Goal: Use online tool/utility: Use online tool/utility

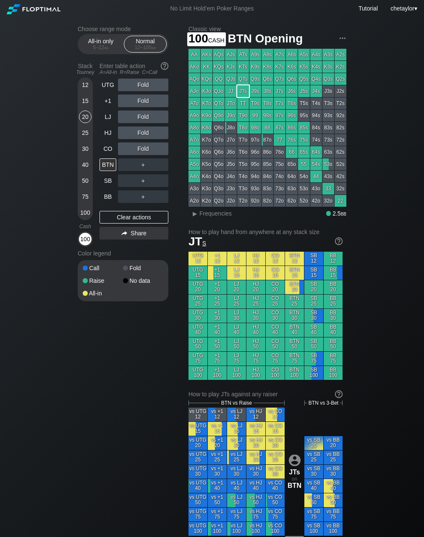
click at [91, 243] on div "100" at bounding box center [85, 239] width 13 height 13
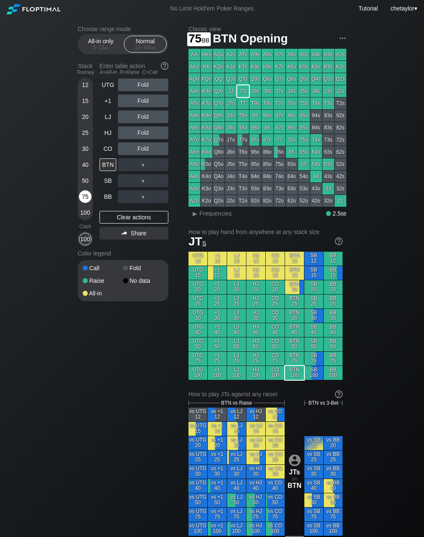
click at [82, 194] on div "75" at bounding box center [85, 196] width 13 height 13
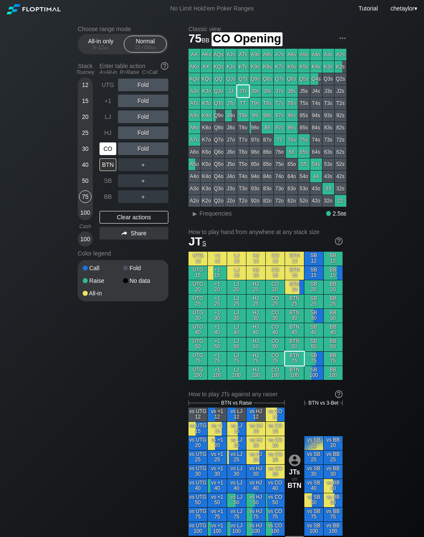
click at [107, 146] on div "CO" at bounding box center [108, 148] width 17 height 13
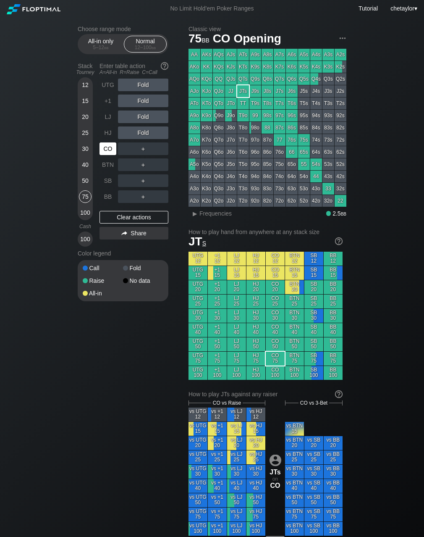
click at [107, 146] on div "CO" at bounding box center [108, 148] width 17 height 13
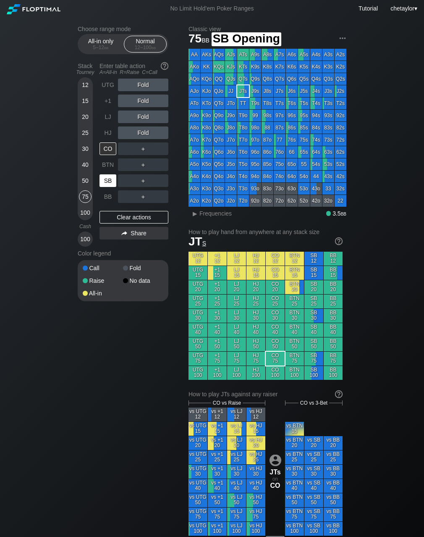
click at [108, 180] on div "SB" at bounding box center [108, 180] width 17 height 13
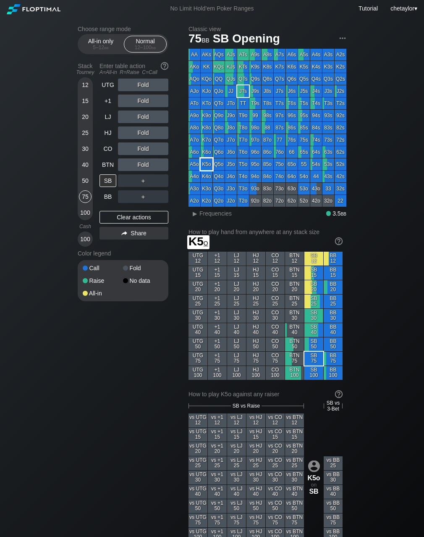
click at [209, 165] on div "K5o" at bounding box center [207, 164] width 12 height 12
click at [148, 164] on div "R ✕" at bounding box center [143, 164] width 16 height 13
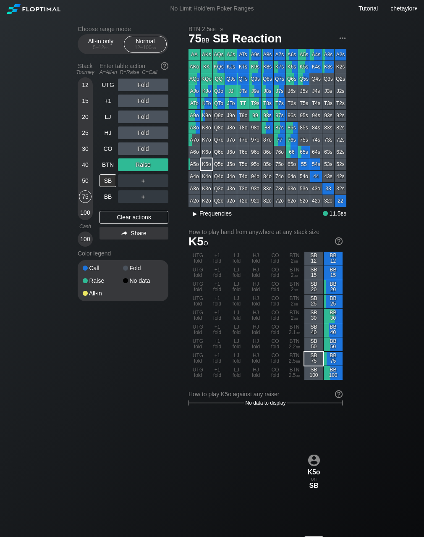
click at [205, 213] on span "Frequencies" at bounding box center [216, 213] width 32 height 7
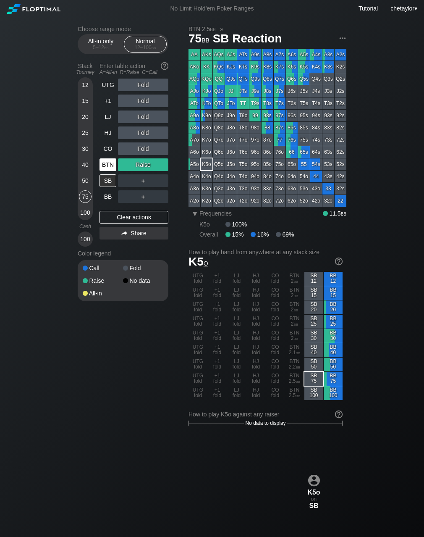
click at [107, 164] on div "BTN" at bounding box center [108, 164] width 17 height 13
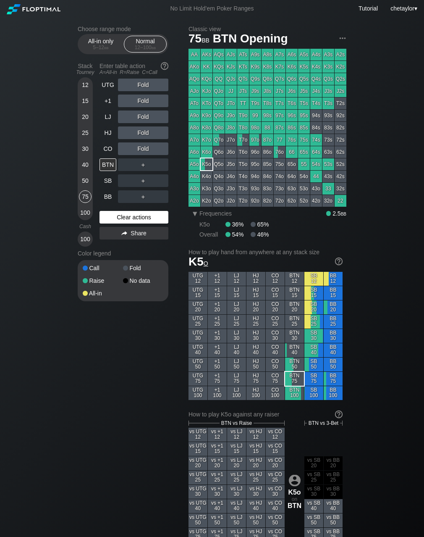
click at [115, 212] on div "Clear actions" at bounding box center [134, 217] width 69 height 13
click at [116, 218] on div "Clear actions" at bounding box center [134, 217] width 69 height 13
click at [112, 148] on div "CO" at bounding box center [108, 148] width 17 height 13
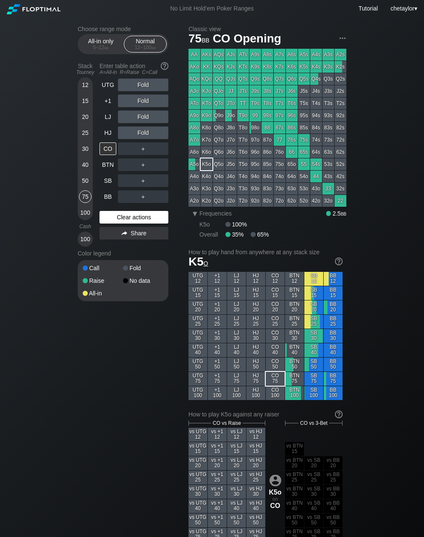
click at [116, 216] on div "Clear actions" at bounding box center [134, 217] width 69 height 13
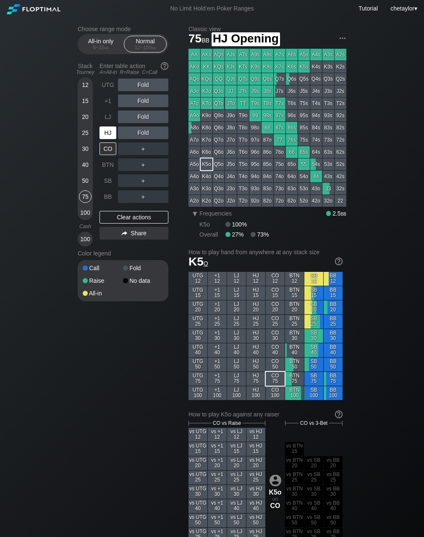
click at [111, 135] on div "HJ" at bounding box center [108, 133] width 17 height 13
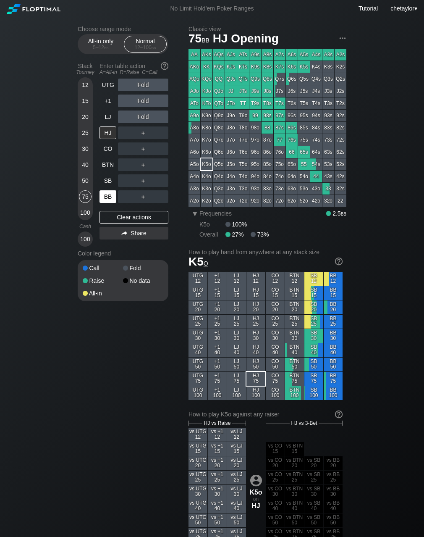
click at [109, 196] on div "BB" at bounding box center [108, 196] width 17 height 13
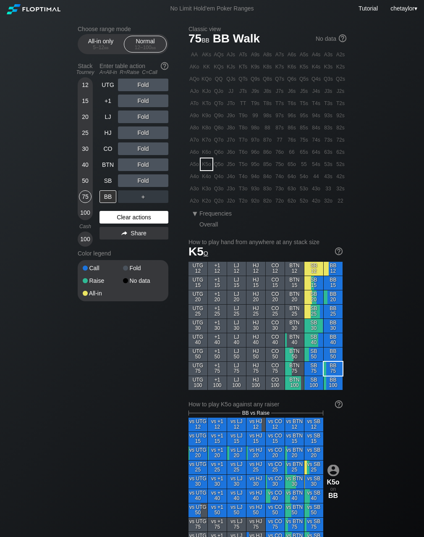
click at [117, 219] on div "Clear actions" at bounding box center [134, 217] width 69 height 13
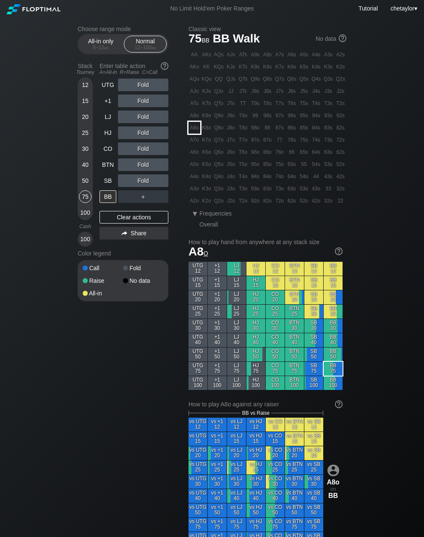
click at [194, 126] on div "A8o" at bounding box center [195, 128] width 12 height 12
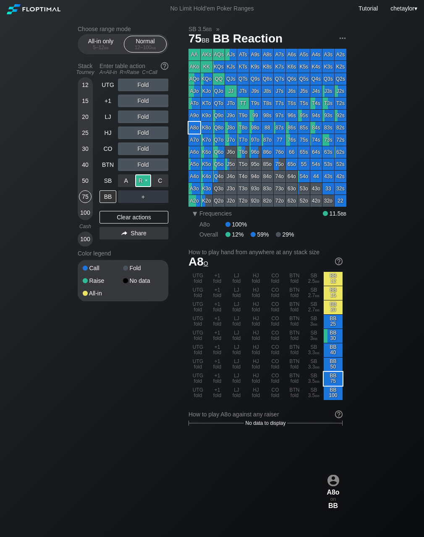
click at [145, 181] on div "R ✕" at bounding box center [143, 180] width 16 height 13
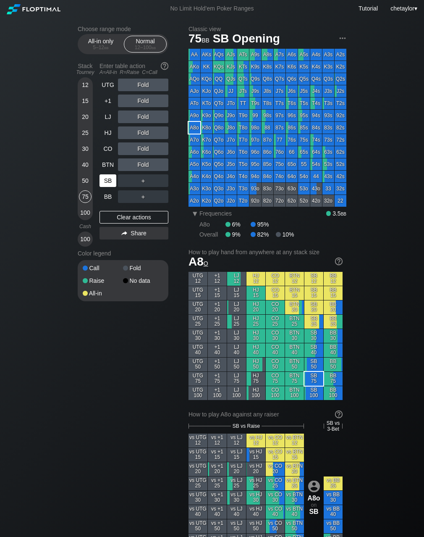
click at [108, 181] on div "SB" at bounding box center [108, 180] width 17 height 13
click at [115, 214] on div "Clear actions" at bounding box center [134, 217] width 69 height 13
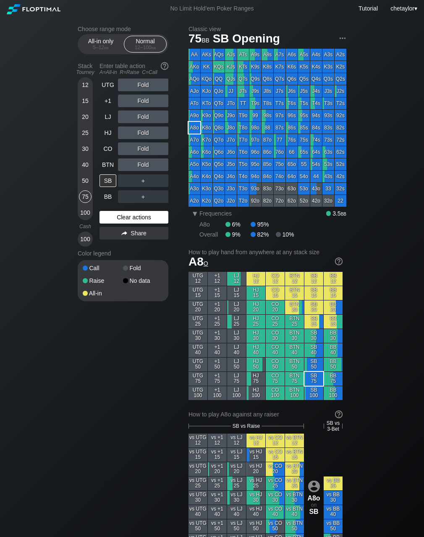
click at [115, 214] on div "Clear actions" at bounding box center [134, 217] width 69 height 13
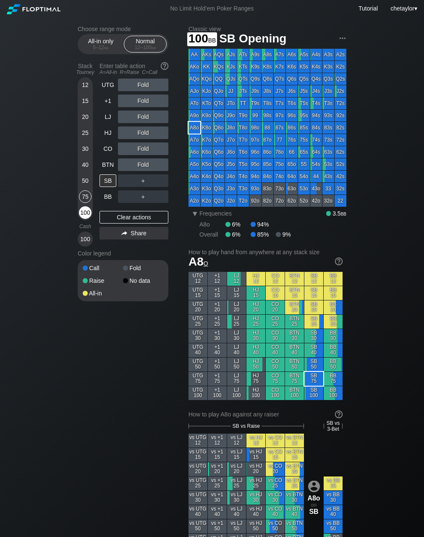
click at [89, 211] on div "100" at bounding box center [85, 212] width 13 height 13
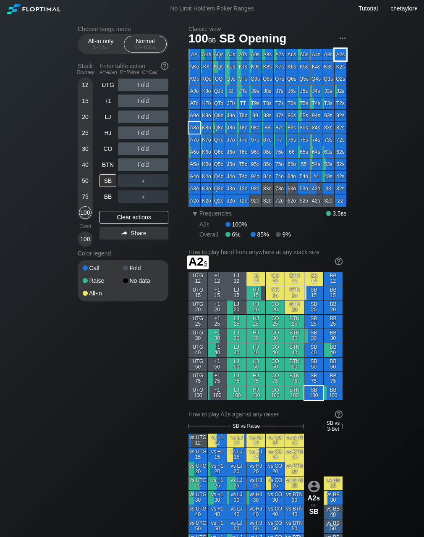
click at [341, 49] on div "A2s" at bounding box center [341, 55] width 12 height 12
click at [164, 180] on div "C ✕" at bounding box center [160, 180] width 16 height 13
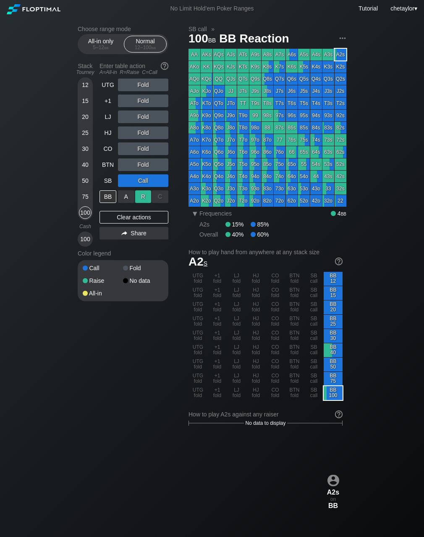
click at [145, 197] on div "R ✕" at bounding box center [143, 196] width 16 height 13
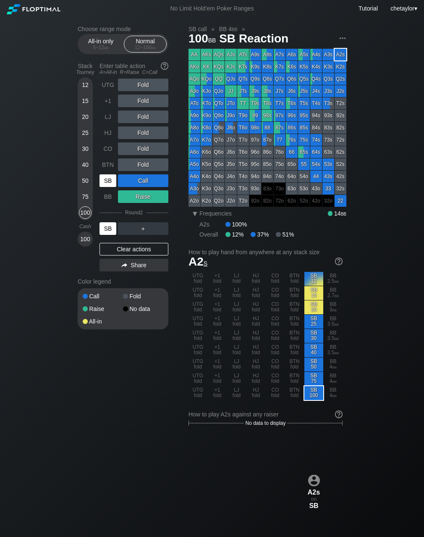
click at [111, 228] on div "SB" at bounding box center [108, 228] width 17 height 13
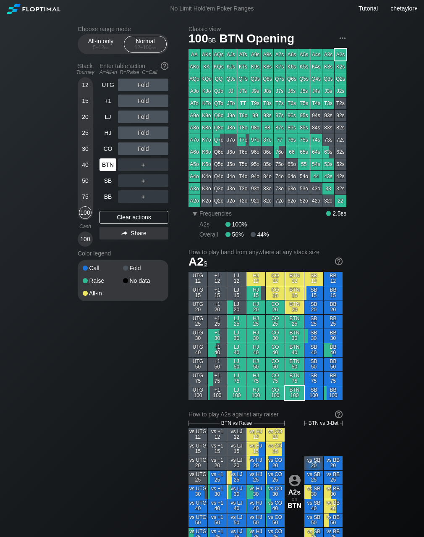
click at [107, 167] on div "BTN" at bounding box center [108, 164] width 17 height 13
click at [89, 193] on div "75" at bounding box center [85, 196] width 13 height 13
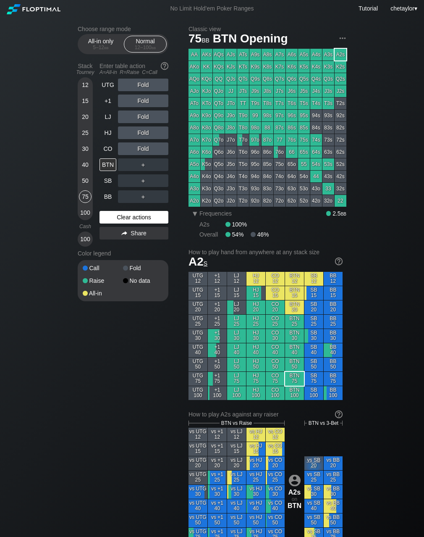
click at [120, 215] on div "Clear actions" at bounding box center [134, 217] width 69 height 13
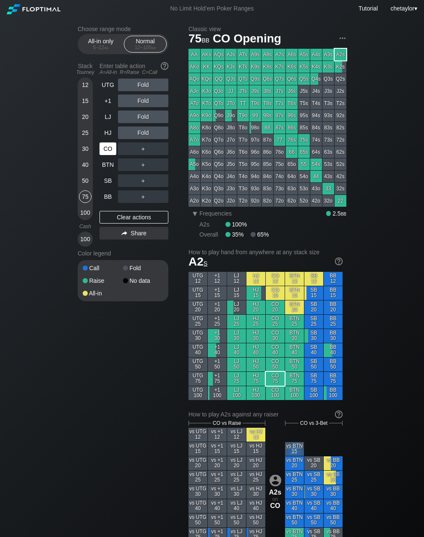
click at [110, 148] on div "CO" at bounding box center [108, 148] width 17 height 13
click at [125, 216] on div "Clear actions" at bounding box center [134, 217] width 69 height 13
click at [103, 132] on div "HJ" at bounding box center [108, 133] width 17 height 13
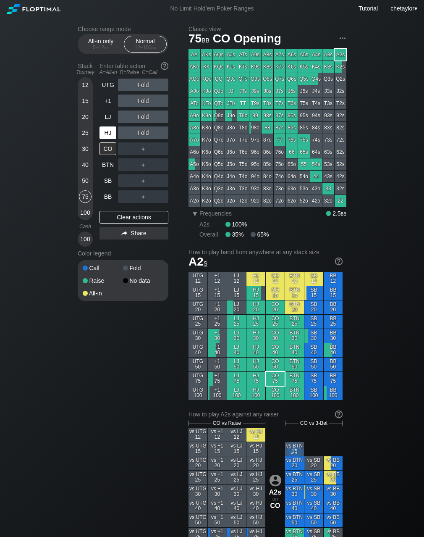
click at [103, 132] on div "HJ" at bounding box center [108, 133] width 17 height 13
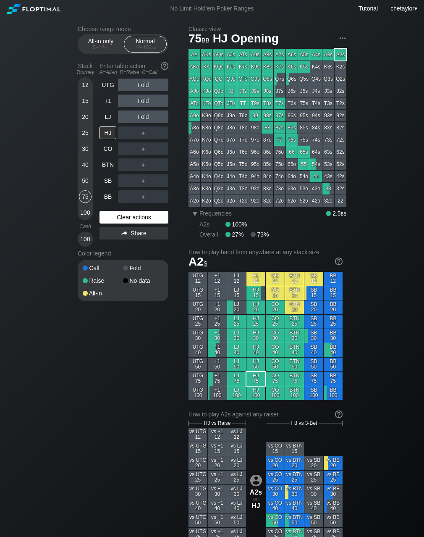
click at [123, 219] on div "Clear actions" at bounding box center [134, 217] width 69 height 13
click at [234, 105] on div "JTo" at bounding box center [231, 104] width 12 height 12
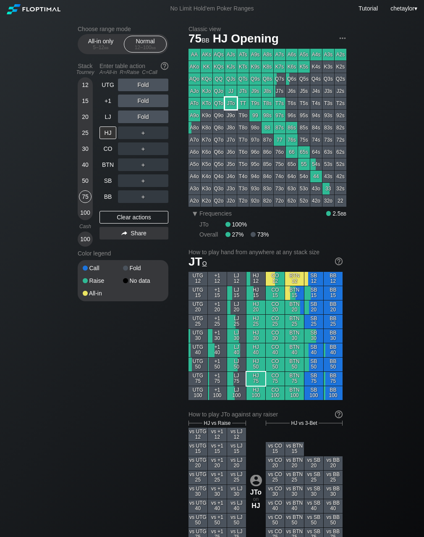
click at [234, 105] on div "JTo" at bounding box center [231, 104] width 12 height 12
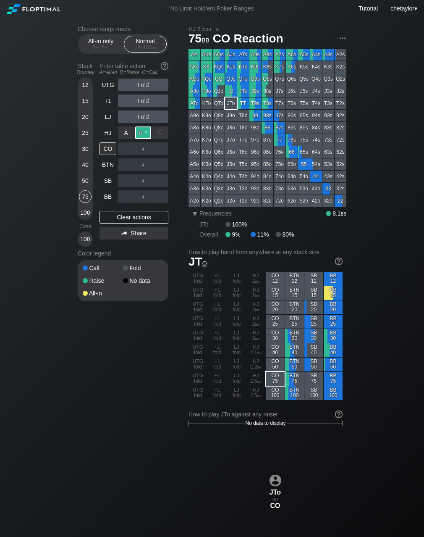
click at [145, 134] on div "R ✕" at bounding box center [143, 133] width 16 height 13
click at [144, 147] on div "R ✕" at bounding box center [143, 148] width 16 height 13
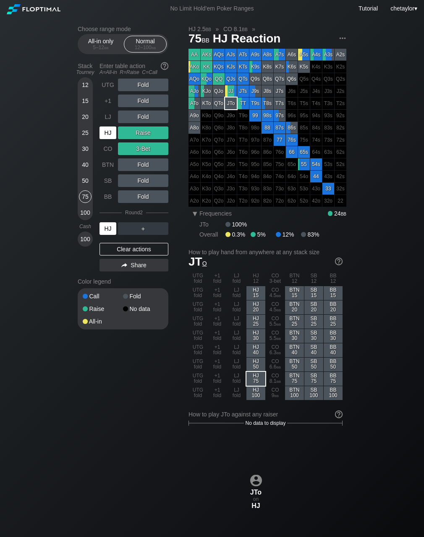
click at [108, 228] on div "HJ" at bounding box center [108, 228] width 17 height 13
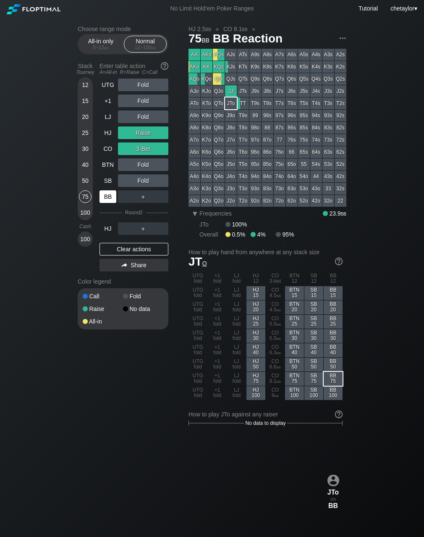
click at [107, 198] on div "BB" at bounding box center [108, 196] width 17 height 13
click at [127, 251] on div "Clear actions" at bounding box center [134, 249] width 69 height 13
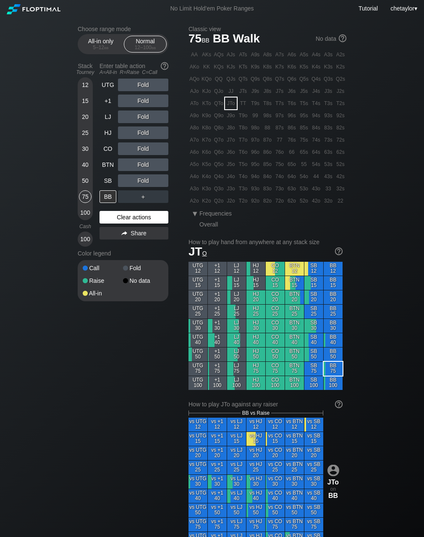
click at [127, 251] on div "Color legend" at bounding box center [123, 253] width 91 height 13
click at [134, 219] on div "Clear actions" at bounding box center [134, 217] width 69 height 13
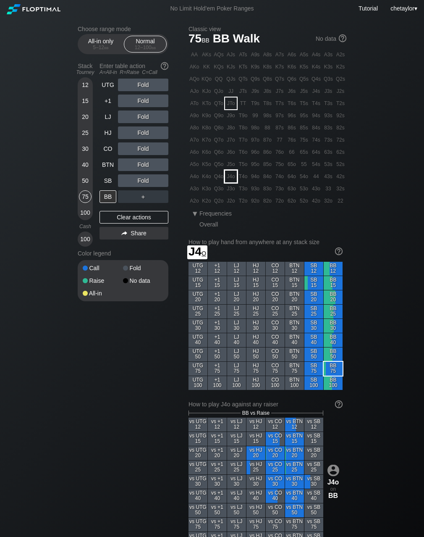
click at [234, 177] on div "J4o" at bounding box center [231, 177] width 12 height 12
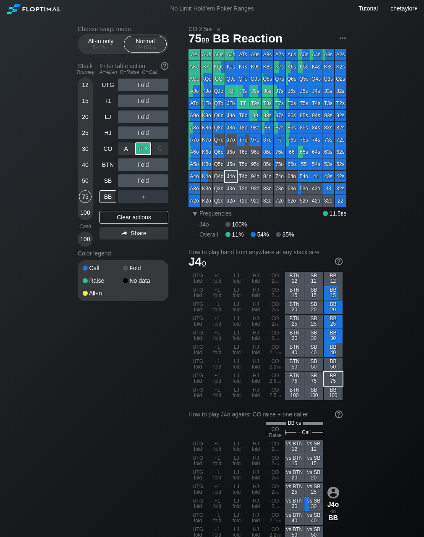
click at [147, 148] on div "R ✕" at bounding box center [143, 148] width 16 height 13
click at [109, 181] on div "SB" at bounding box center [108, 180] width 17 height 13
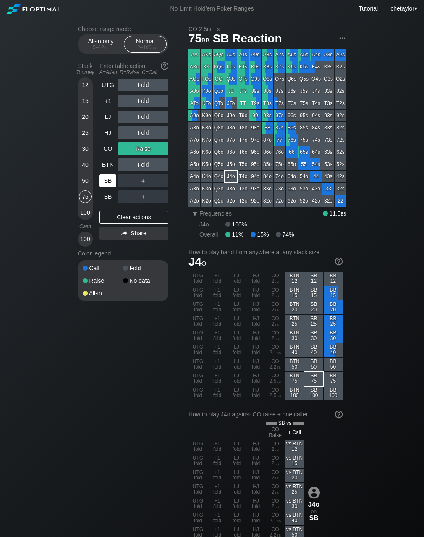
click at [109, 181] on div "SB" at bounding box center [108, 180] width 17 height 13
click at [128, 213] on div "Clear actions" at bounding box center [134, 217] width 69 height 13
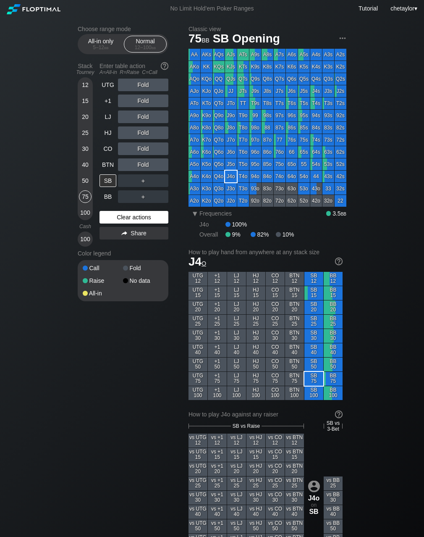
click at [128, 213] on div "Clear actions" at bounding box center [134, 217] width 69 height 13
click at [128, 218] on div "Clear actions" at bounding box center [134, 217] width 69 height 13
click at [258, 187] on div "93o" at bounding box center [256, 189] width 12 height 12
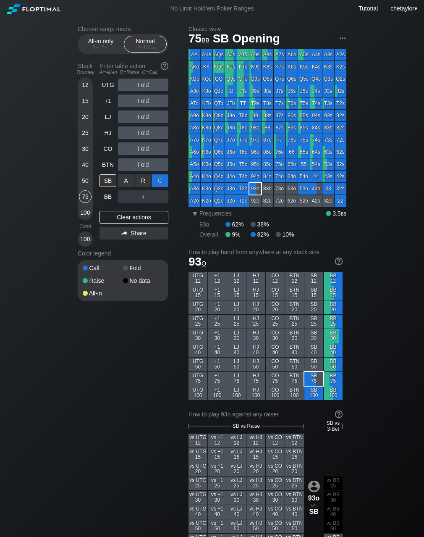
click at [162, 180] on div "C ✕" at bounding box center [160, 180] width 16 height 13
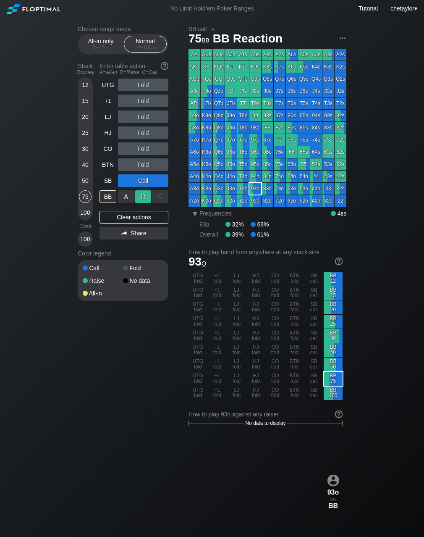
click at [148, 197] on div "R ✕" at bounding box center [143, 196] width 16 height 13
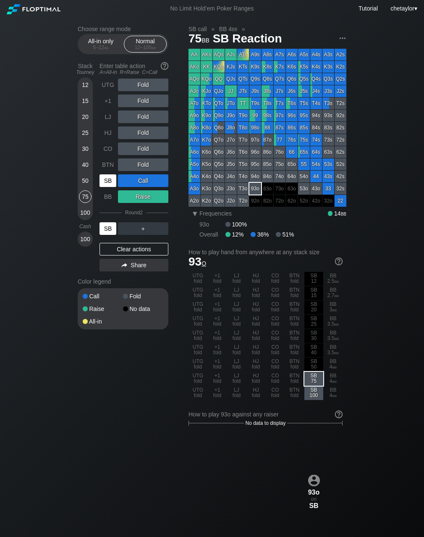
click at [110, 229] on div "SB" at bounding box center [108, 228] width 17 height 13
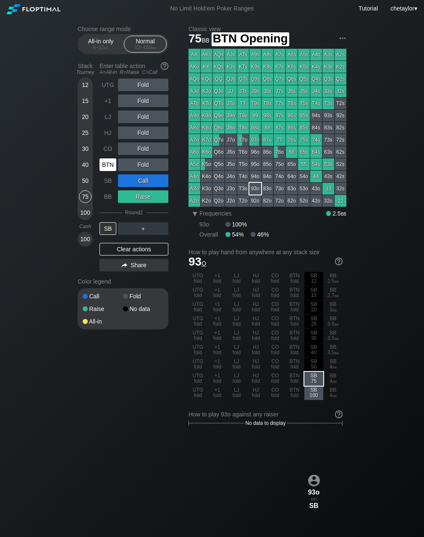
click at [107, 166] on div "BTN" at bounding box center [108, 164] width 17 height 13
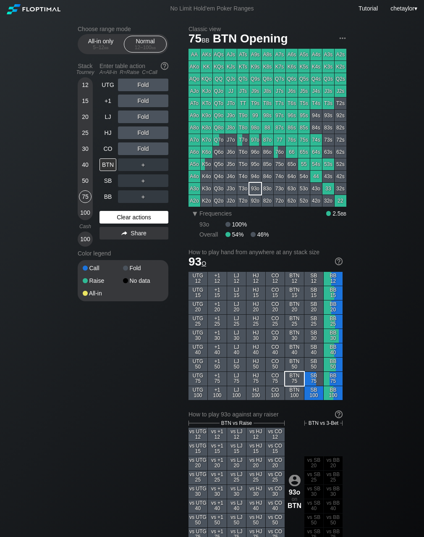
click at [124, 216] on div "Clear actions" at bounding box center [134, 217] width 69 height 13
click at [111, 148] on div "CO" at bounding box center [108, 148] width 17 height 13
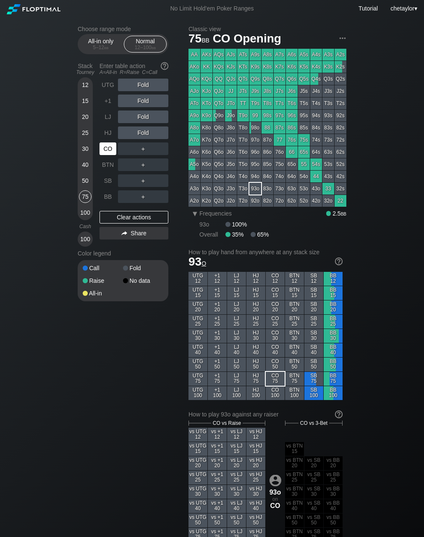
click at [111, 148] on div "CO" at bounding box center [108, 148] width 17 height 13
click at [279, 128] on div "87s" at bounding box center [280, 128] width 12 height 12
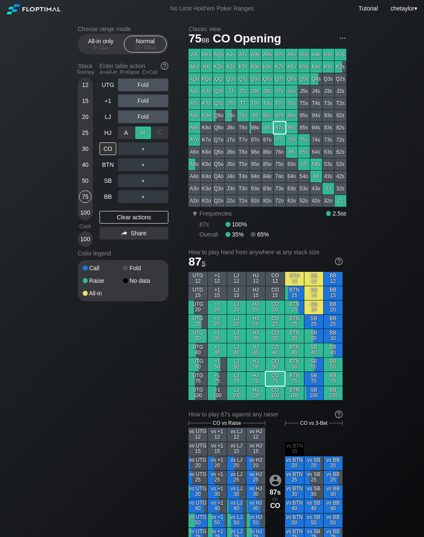
click at [142, 132] on div "R ✕" at bounding box center [143, 133] width 16 height 13
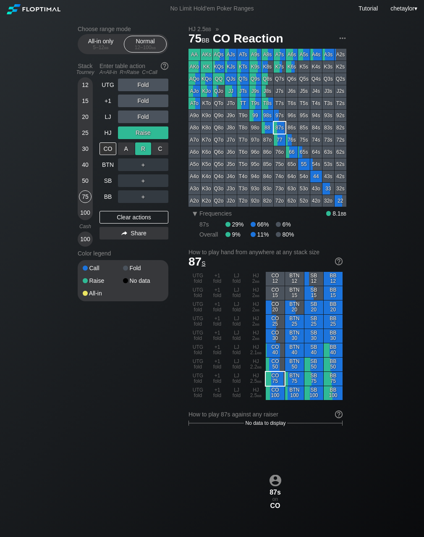
click at [145, 148] on div "R ✕" at bounding box center [143, 148] width 16 height 13
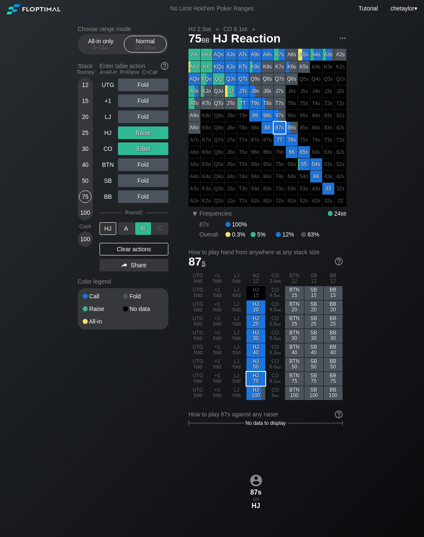
click at [143, 228] on div "R ✕" at bounding box center [143, 228] width 16 height 13
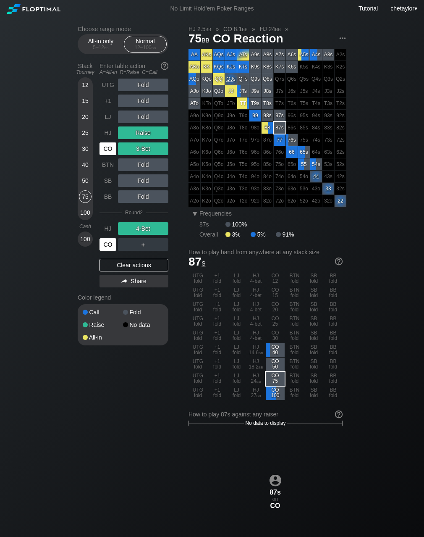
click at [111, 248] on div "CO" at bounding box center [108, 244] width 17 height 13
click at [108, 127] on div "HJ" at bounding box center [108, 133] width 17 height 13
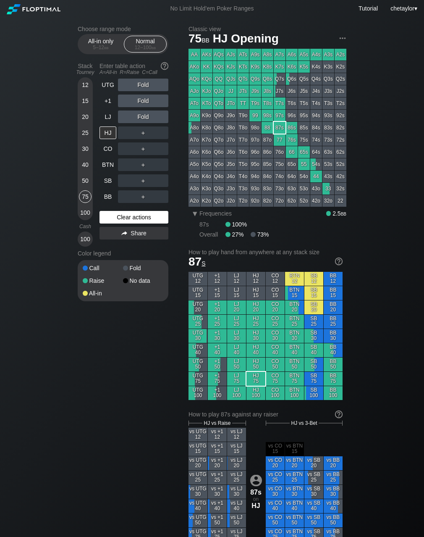
click at [132, 216] on div "Clear actions" at bounding box center [134, 217] width 69 height 13
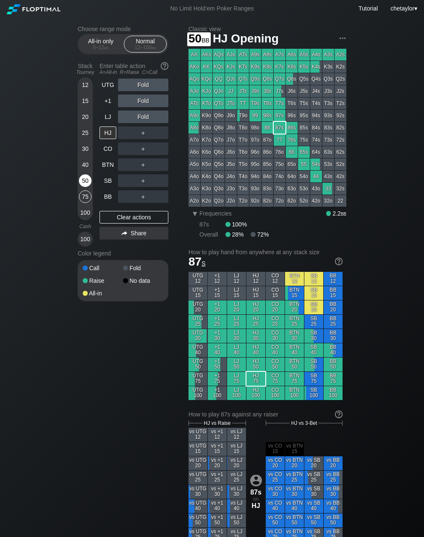
click at [86, 179] on div "50" at bounding box center [85, 180] width 13 height 13
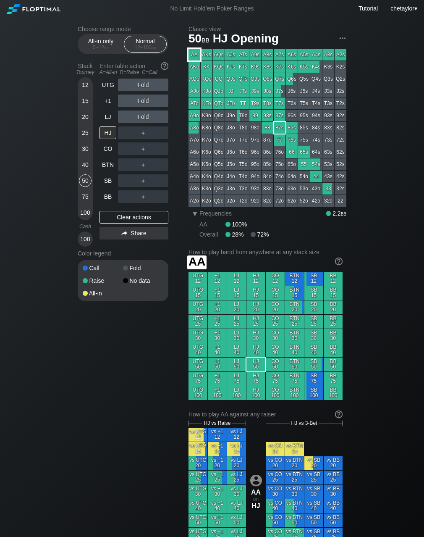
click at [195, 53] on div "AA" at bounding box center [195, 55] width 12 height 12
click at [85, 210] on div "100" at bounding box center [85, 212] width 13 height 13
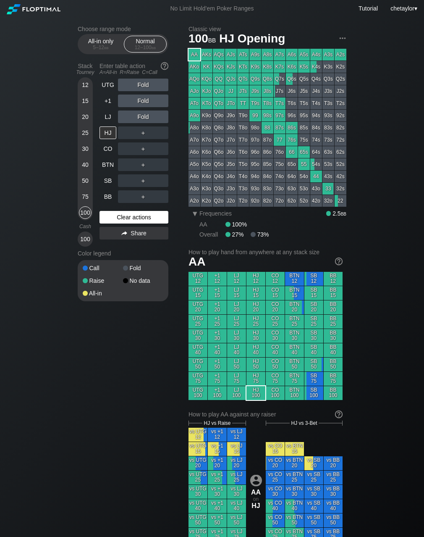
click at [127, 214] on div "Clear actions" at bounding box center [134, 217] width 69 height 13
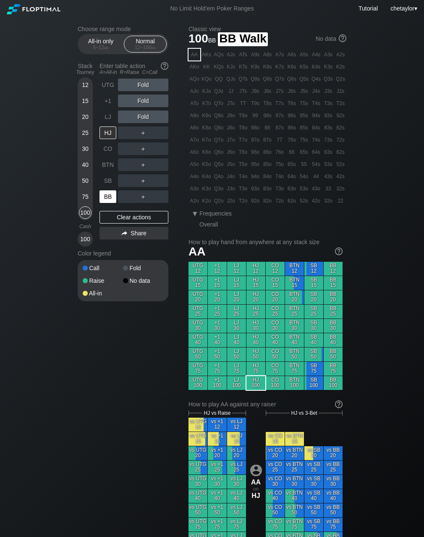
click at [107, 196] on div "BB" at bounding box center [108, 196] width 17 height 13
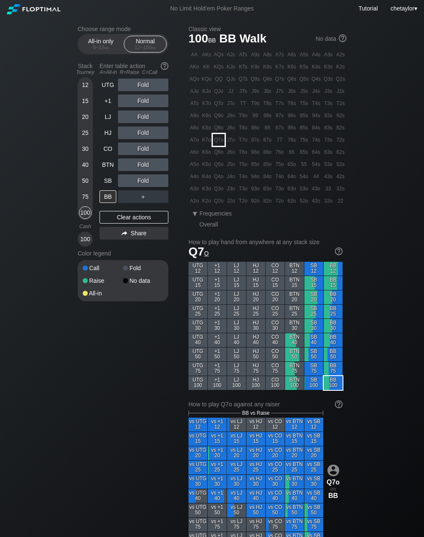
click at [219, 138] on div "Q7o" at bounding box center [219, 140] width 12 height 12
click at [143, 164] on div "R ✕" at bounding box center [143, 164] width 16 height 13
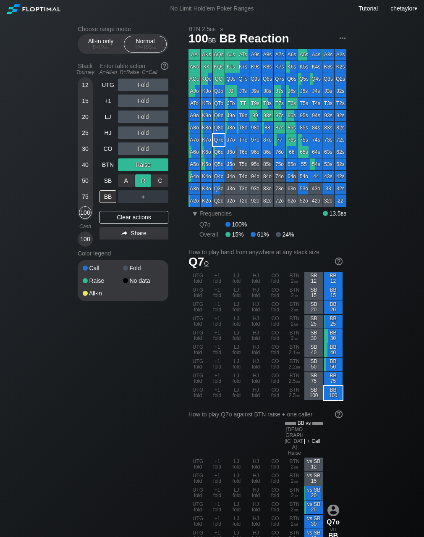
click at [146, 179] on div "R ✕" at bounding box center [143, 180] width 16 height 13
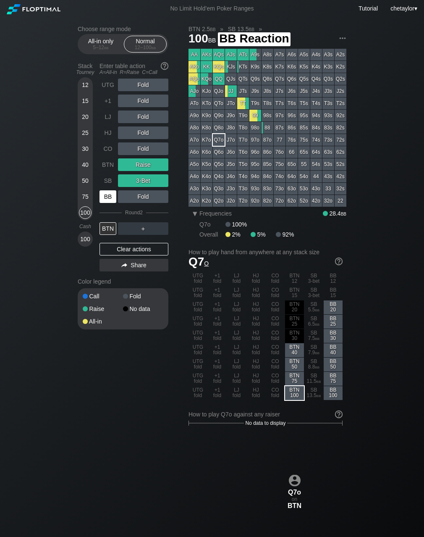
click at [110, 197] on div "BB" at bounding box center [108, 196] width 17 height 13
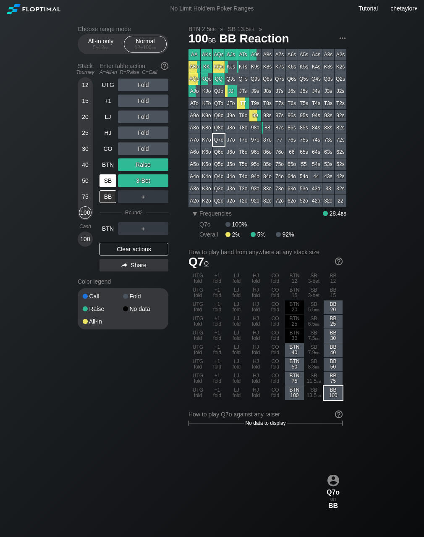
click at [109, 182] on div "SB" at bounding box center [108, 180] width 17 height 13
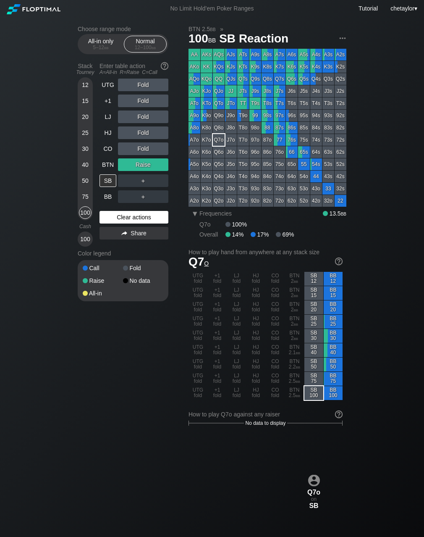
click at [132, 216] on div "Clear actions" at bounding box center [134, 217] width 69 height 13
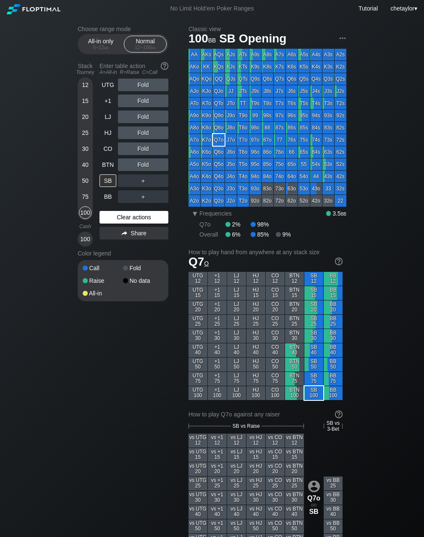
click at [132, 216] on div "Clear actions" at bounding box center [134, 217] width 69 height 13
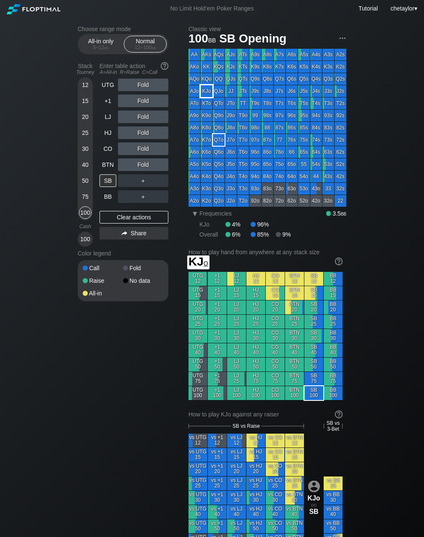
click at [208, 91] on div "KJo" at bounding box center [207, 91] width 12 height 12
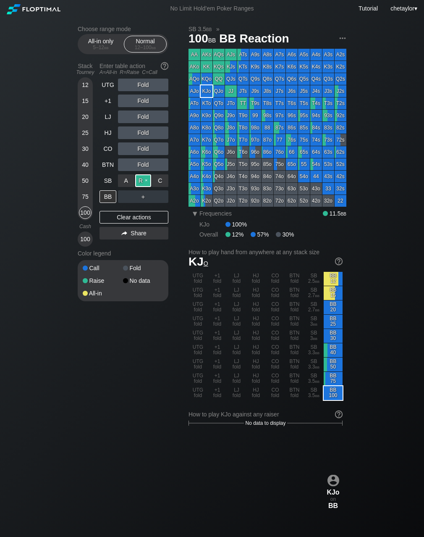
click at [149, 179] on div "R ✕" at bounding box center [143, 180] width 16 height 13
click at [145, 195] on div "R ✕" at bounding box center [143, 196] width 16 height 13
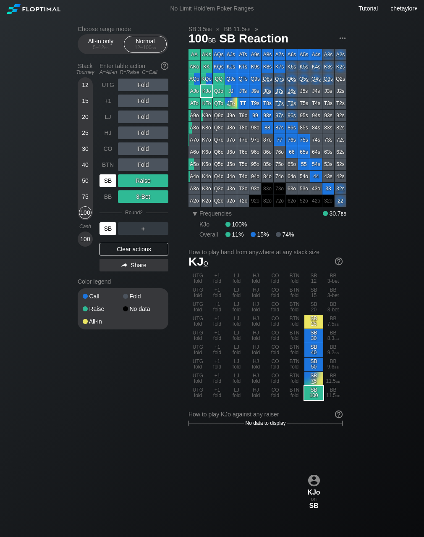
click at [111, 227] on div "SB" at bounding box center [108, 228] width 17 height 13
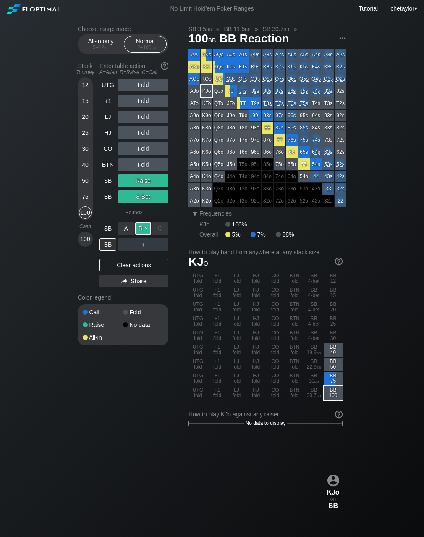
click at [145, 229] on div "R ✕" at bounding box center [143, 228] width 16 height 13
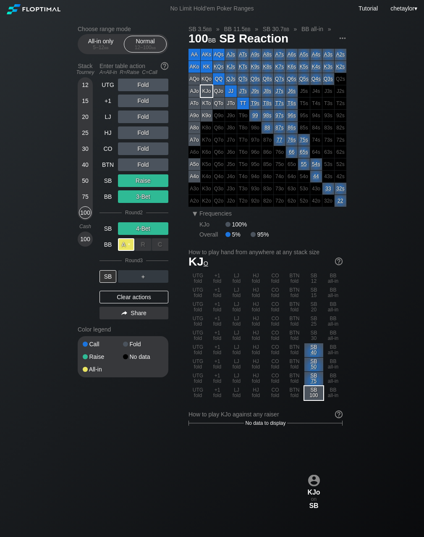
click at [126, 245] on div "A ✕" at bounding box center [126, 244] width 16 height 13
click at [106, 277] on div "SB" at bounding box center [108, 276] width 17 height 13
click at [84, 195] on div "75" at bounding box center [85, 196] width 13 height 13
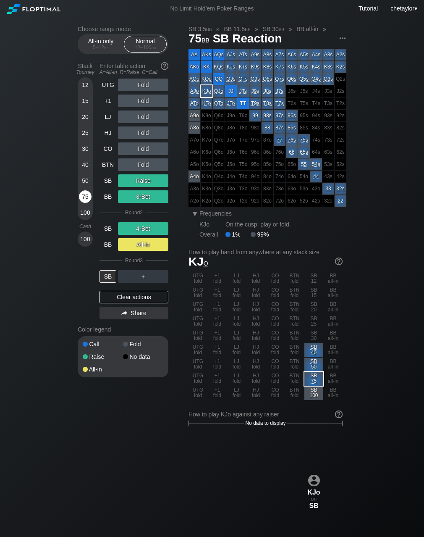
click at [84, 195] on div "75" at bounding box center [85, 196] width 13 height 13
click at [127, 298] on div "Clear actions" at bounding box center [134, 297] width 69 height 13
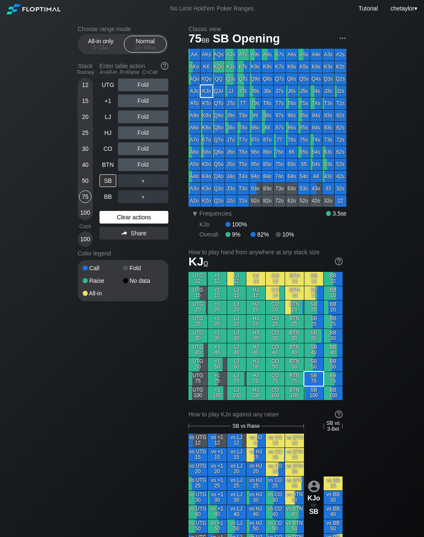
click at [127, 298] on div "Call Fold Raise No data All-in" at bounding box center [123, 280] width 91 height 41
click at [133, 219] on div "Clear actions" at bounding box center [134, 217] width 69 height 13
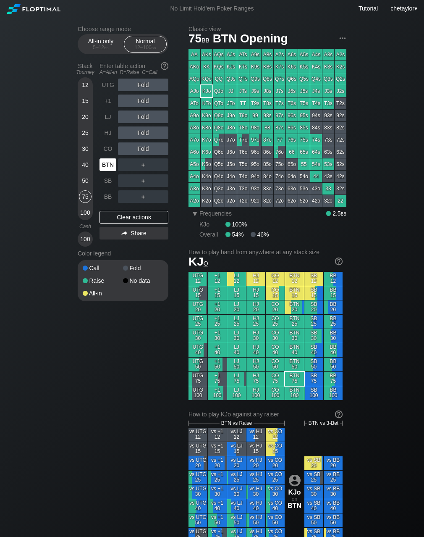
click at [108, 167] on div "BTN" at bounding box center [108, 164] width 17 height 13
click at [105, 150] on div "CO" at bounding box center [108, 148] width 17 height 13
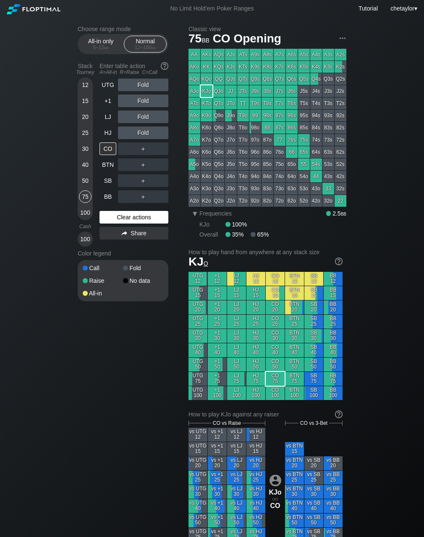
click at [114, 219] on div "Clear actions" at bounding box center [134, 217] width 69 height 13
click at [195, 117] on div "A9o" at bounding box center [195, 116] width 12 height 12
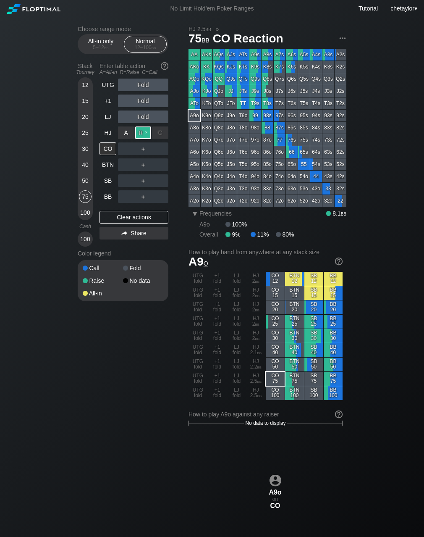
click at [145, 131] on div "R ✕" at bounding box center [143, 133] width 16 height 13
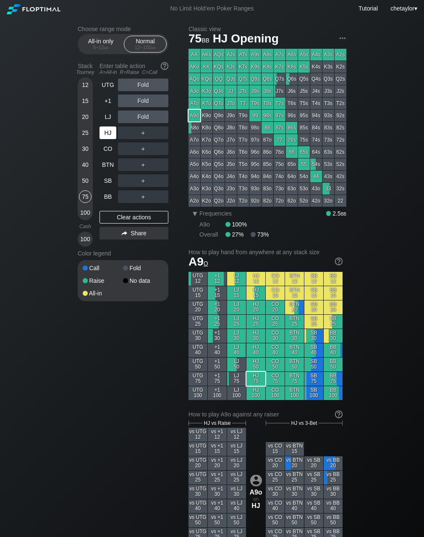
click at [106, 136] on div "HJ" at bounding box center [108, 133] width 17 height 13
click at [115, 215] on div "Clear actions" at bounding box center [134, 217] width 69 height 13
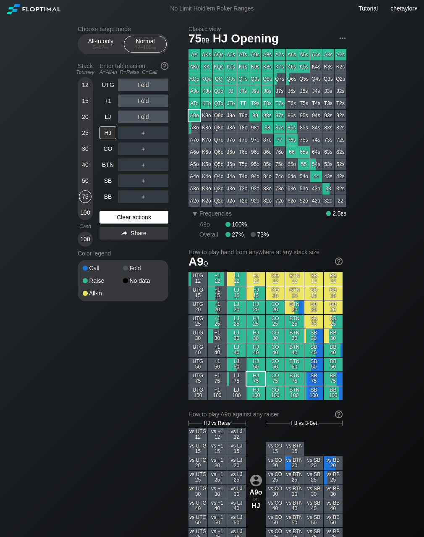
click at [115, 215] on div "Clear actions" at bounding box center [134, 217] width 69 height 13
click at [110, 199] on div "BB" at bounding box center [108, 196] width 17 height 13
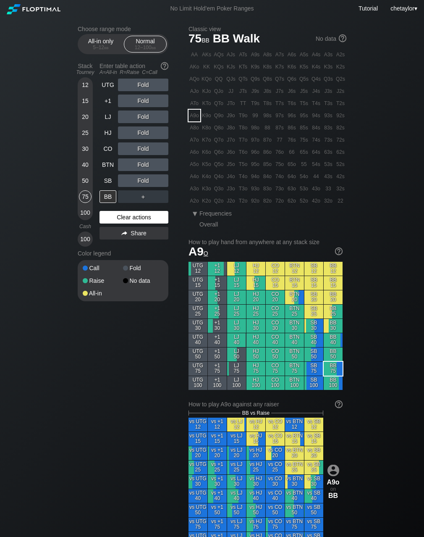
click at [119, 219] on div "Clear actions" at bounding box center [134, 217] width 69 height 13
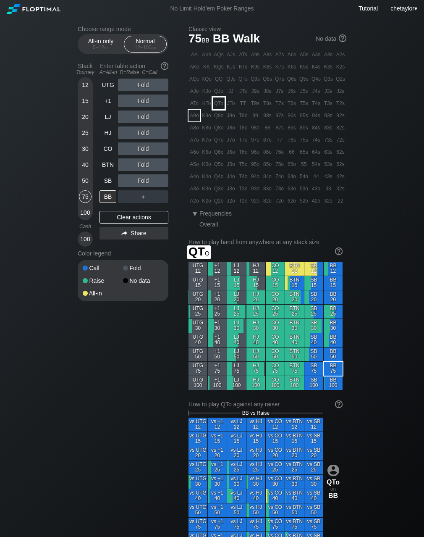
click at [221, 103] on div "QTo" at bounding box center [219, 104] width 12 height 12
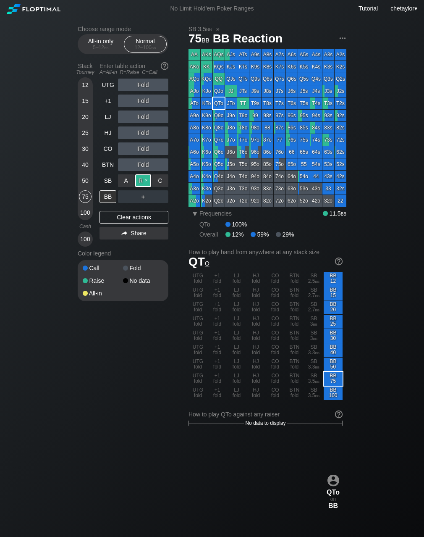
click at [143, 182] on div "R ✕" at bounding box center [143, 180] width 16 height 13
click at [106, 179] on div "SB" at bounding box center [108, 180] width 17 height 13
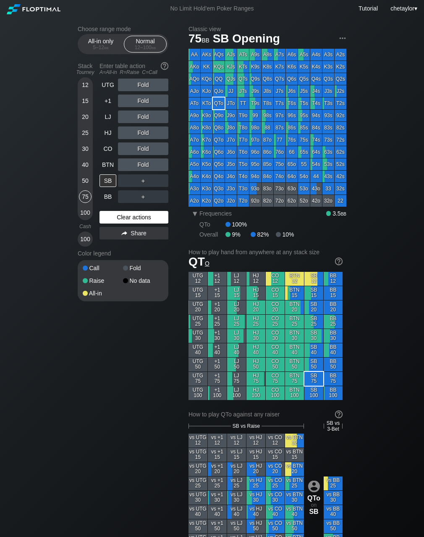
click at [127, 219] on div "Clear actions" at bounding box center [134, 217] width 69 height 13
click at [110, 166] on div "BTN" at bounding box center [108, 164] width 17 height 13
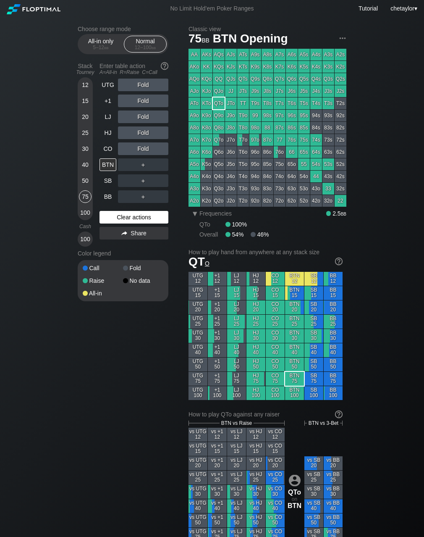
click at [119, 217] on div "Clear actions" at bounding box center [134, 217] width 69 height 13
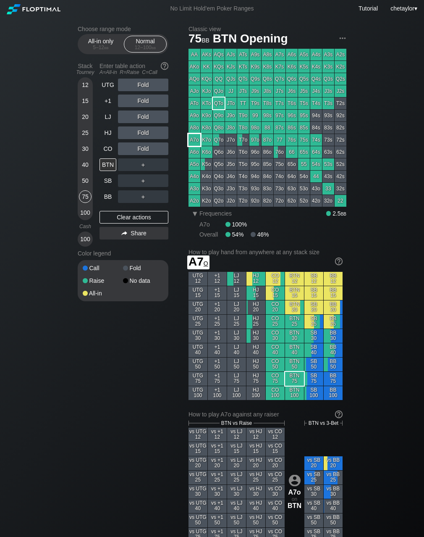
click at [196, 140] on div "A7o" at bounding box center [195, 140] width 12 height 12
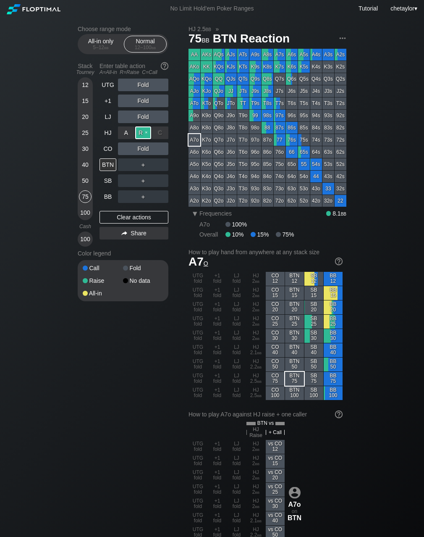
click at [146, 130] on div "R ✕" at bounding box center [143, 133] width 16 height 13
click at [108, 147] on div "CO" at bounding box center [108, 148] width 17 height 13
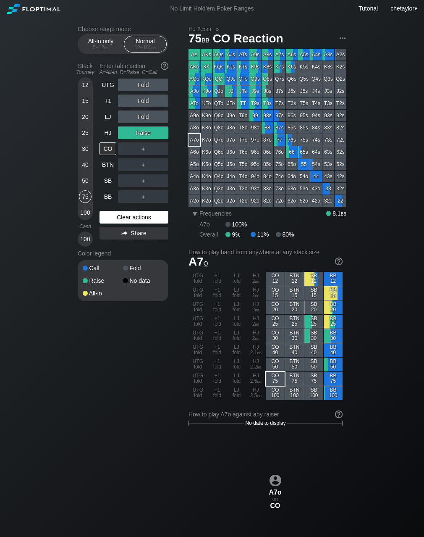
click at [124, 215] on div "Clear actions" at bounding box center [134, 217] width 69 height 13
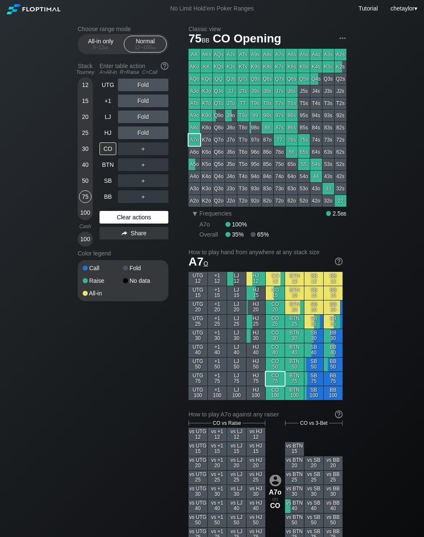
click at [124, 215] on div "Clear actions" at bounding box center [134, 217] width 69 height 13
click at [110, 136] on div "HJ" at bounding box center [108, 133] width 17 height 13
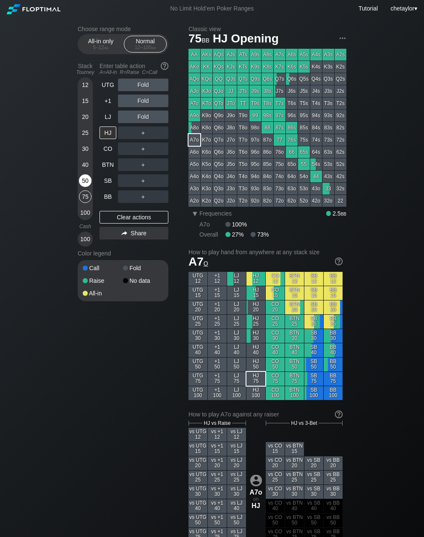
click at [86, 179] on div "50" at bounding box center [85, 180] width 13 height 13
click at [108, 195] on div "BB" at bounding box center [108, 196] width 17 height 13
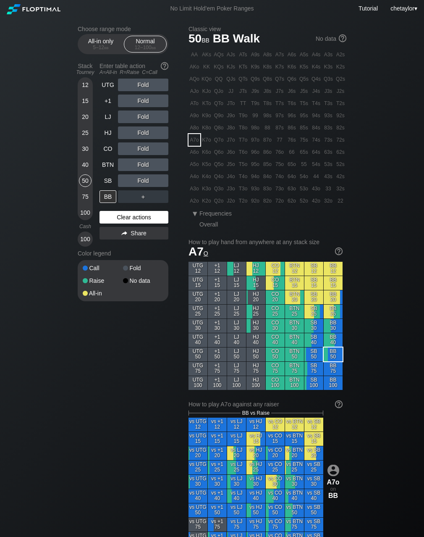
click at [123, 217] on div "Clear actions" at bounding box center [134, 217] width 69 height 13
click at [231, 187] on div "J3o" at bounding box center [231, 189] width 12 height 12
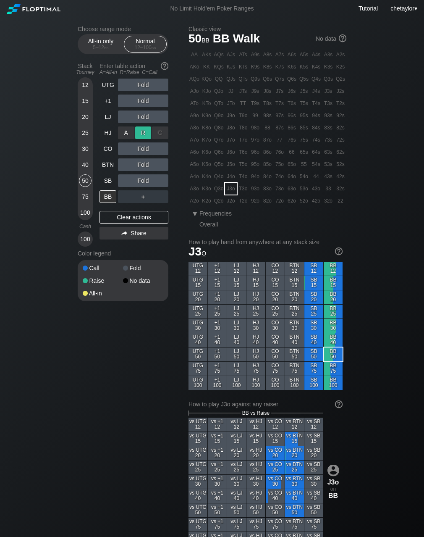
click at [148, 132] on div "R ✕" at bounding box center [143, 133] width 16 height 13
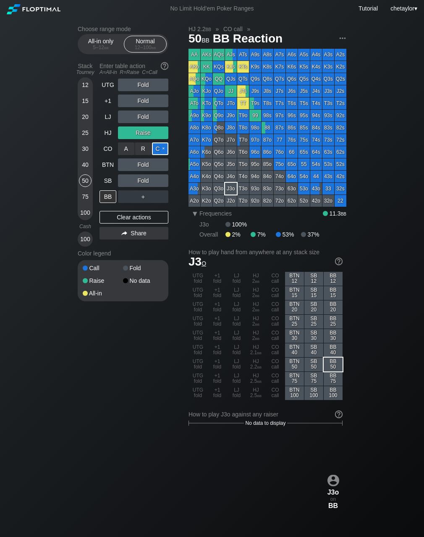
click at [163, 149] on div "C ✕" at bounding box center [160, 148] width 16 height 13
click at [156, 180] on div "C ✕" at bounding box center [160, 180] width 16 height 13
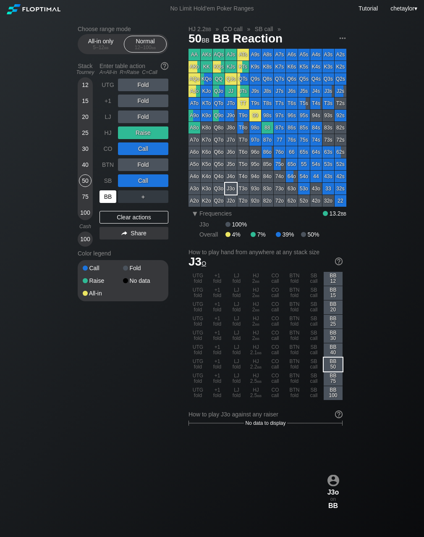
click at [107, 199] on div "BB" at bounding box center [108, 196] width 17 height 13
click at [107, 180] on div "SB" at bounding box center [108, 180] width 17 height 13
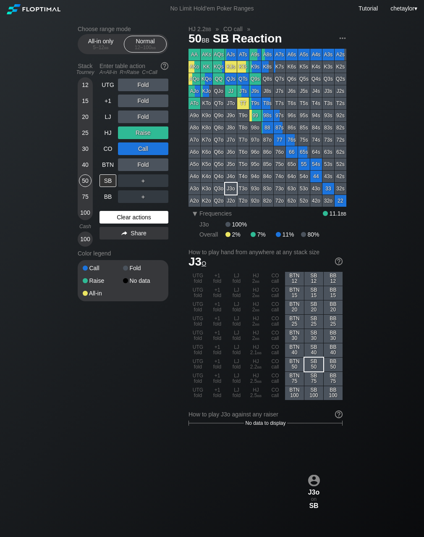
click at [124, 218] on div "Clear actions" at bounding box center [134, 217] width 69 height 13
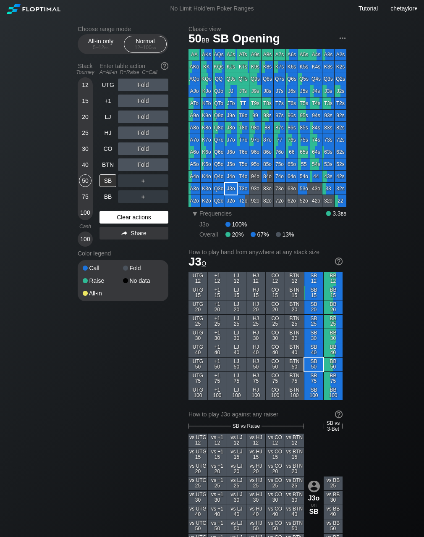
click at [124, 218] on div "Clear actions" at bounding box center [134, 217] width 69 height 13
click at [245, 176] on div "T4o" at bounding box center [243, 177] width 12 height 12
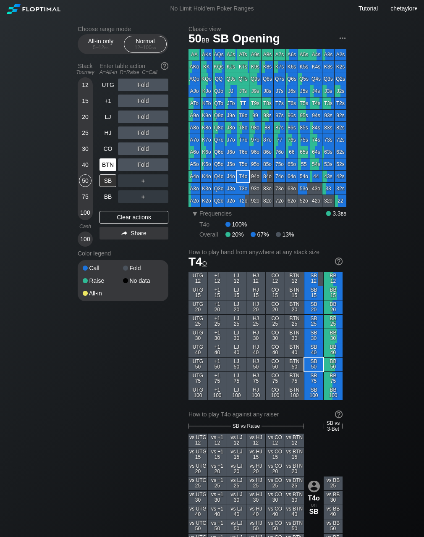
click at [109, 167] on div "BTN" at bounding box center [108, 164] width 17 height 13
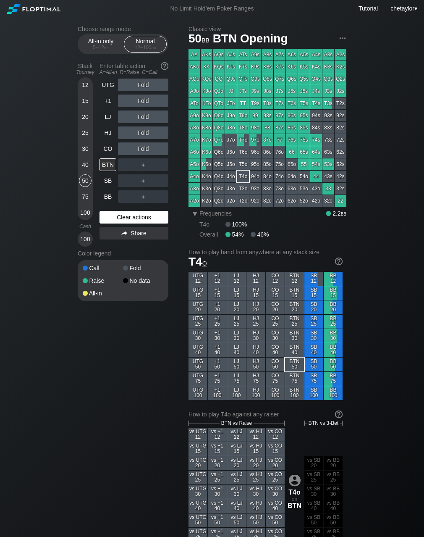
click at [115, 221] on div "Clear actions" at bounding box center [134, 217] width 69 height 13
click at [117, 218] on div "Clear actions" at bounding box center [134, 217] width 69 height 13
click at [196, 92] on div "AJo" at bounding box center [195, 91] width 12 height 12
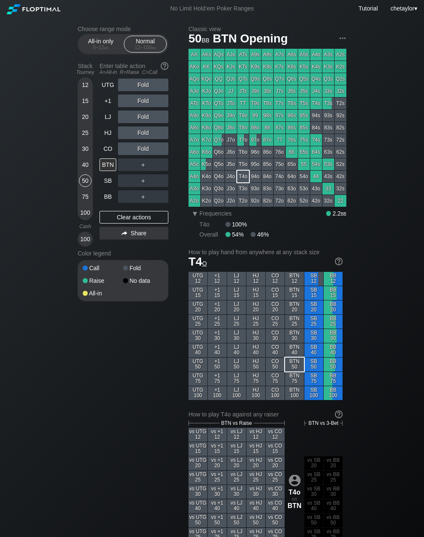
click at [196, 92] on div "AJo" at bounding box center [195, 91] width 12 height 12
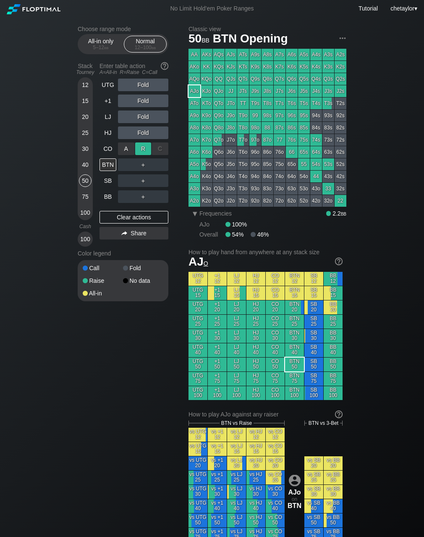
click at [145, 145] on div "R ✕" at bounding box center [143, 148] width 16 height 13
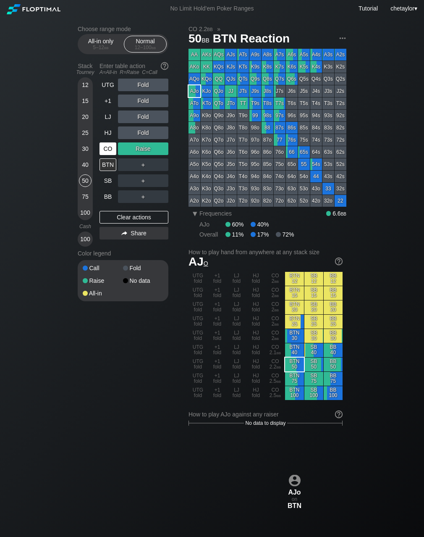
click at [105, 152] on div "CO" at bounding box center [108, 148] width 17 height 13
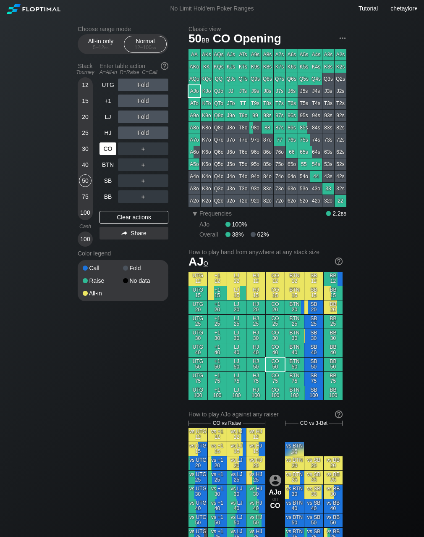
click at [105, 152] on div "CO" at bounding box center [108, 148] width 17 height 13
click at [140, 220] on div "Clear actions" at bounding box center [134, 217] width 69 height 13
click at [103, 132] on div "HJ" at bounding box center [108, 133] width 17 height 13
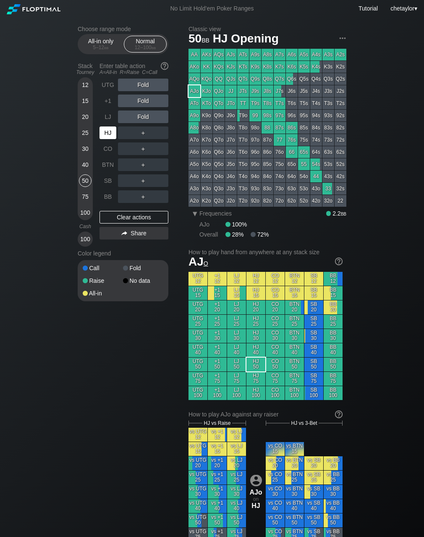
click at [103, 132] on div "HJ" at bounding box center [108, 133] width 17 height 13
click at [118, 217] on div "Clear actions" at bounding box center [134, 217] width 69 height 13
click at [106, 196] on div "BB" at bounding box center [108, 196] width 17 height 13
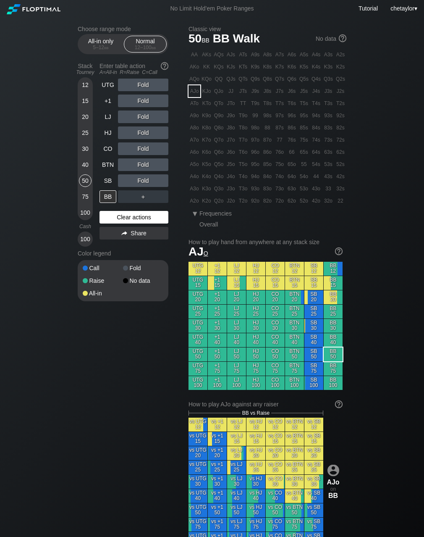
click at [110, 216] on div "Clear actions" at bounding box center [134, 217] width 69 height 13
click at [111, 181] on div "SB" at bounding box center [108, 180] width 17 height 13
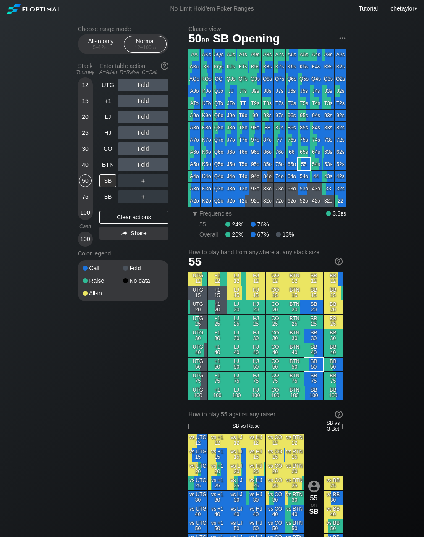
click at [303, 162] on div "55" at bounding box center [304, 164] width 12 height 12
click at [146, 162] on div "R ✕" at bounding box center [143, 164] width 16 height 13
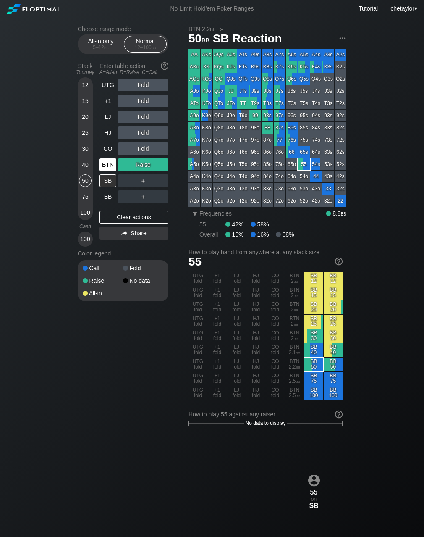
click at [105, 171] on div "BTN" at bounding box center [109, 165] width 18 height 16
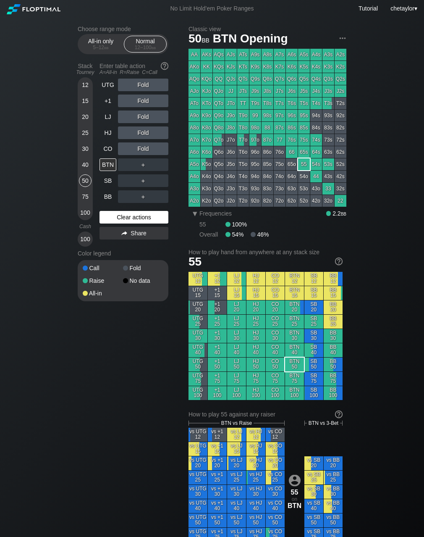
click at [124, 217] on div "Clear actions" at bounding box center [134, 217] width 69 height 13
click at [109, 145] on div "CO" at bounding box center [108, 148] width 17 height 13
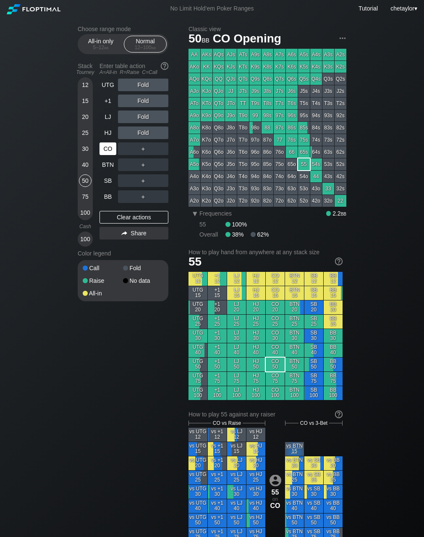
click at [109, 145] on div "CO" at bounding box center [108, 148] width 17 height 13
click at [108, 195] on div "BB" at bounding box center [108, 196] width 17 height 13
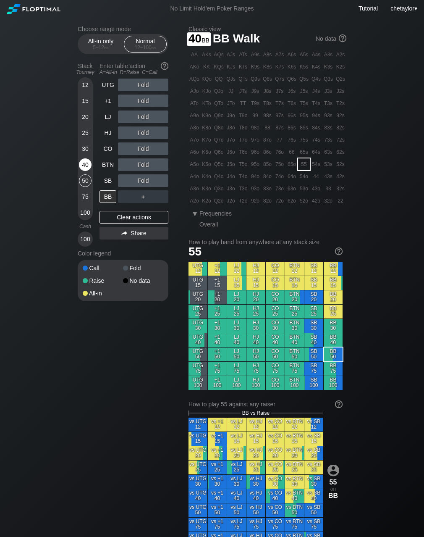
click at [81, 166] on div "40" at bounding box center [85, 164] width 13 height 13
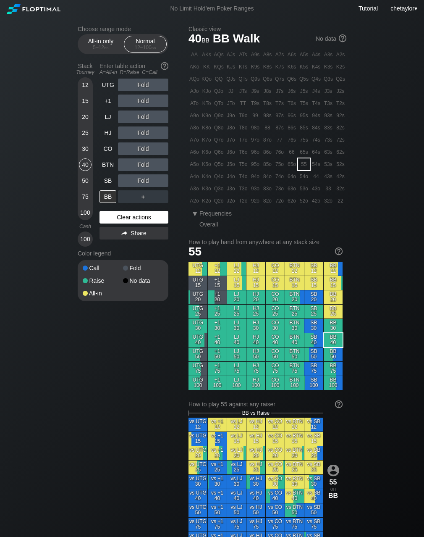
click at [109, 214] on div "Clear actions" at bounding box center [134, 217] width 69 height 13
click at [278, 55] on div "A7s" at bounding box center [280, 55] width 12 height 12
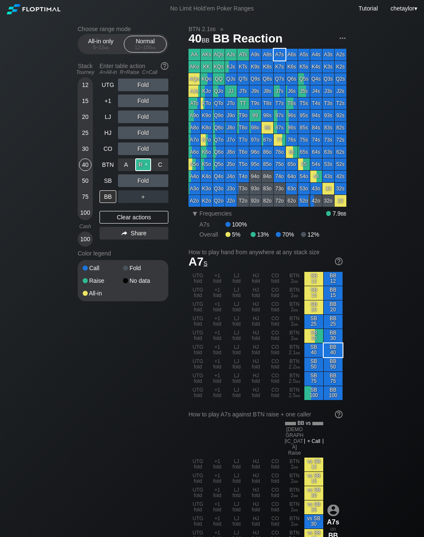
click at [148, 166] on div "R ✕" at bounding box center [143, 164] width 16 height 13
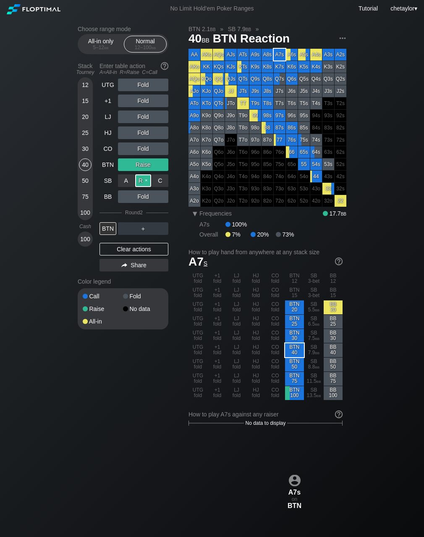
click at [144, 179] on div "R ✕" at bounding box center [143, 180] width 16 height 13
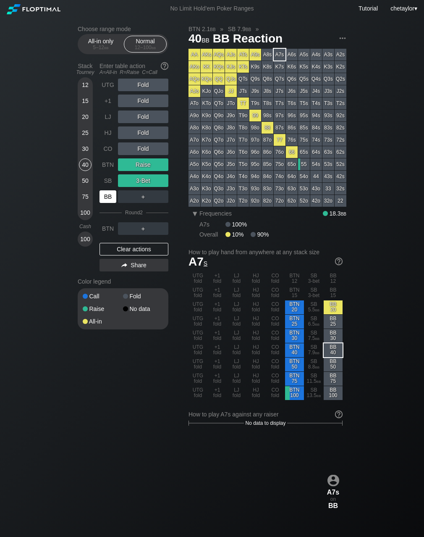
click at [109, 195] on div "BB" at bounding box center [108, 196] width 17 height 13
click at [110, 182] on div "SB" at bounding box center [108, 180] width 17 height 13
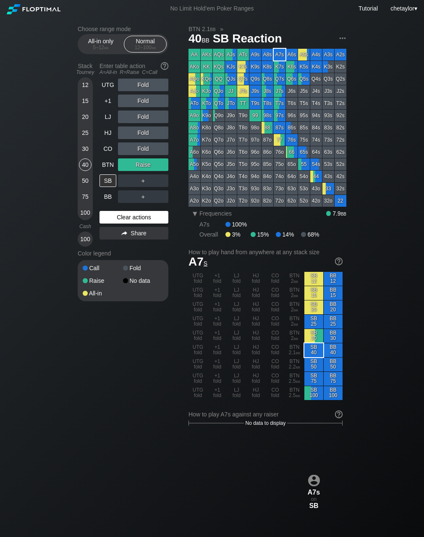
click at [128, 216] on div "Clear actions" at bounding box center [134, 217] width 69 height 13
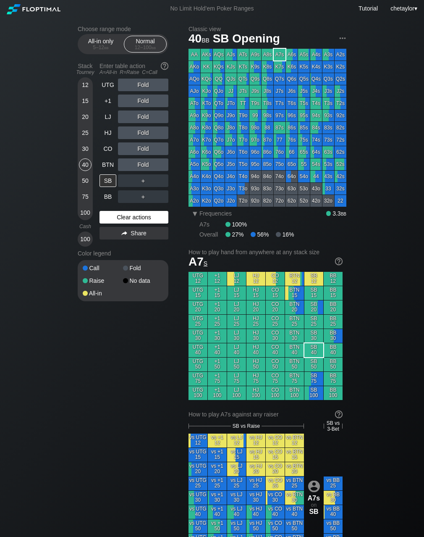
click at [128, 216] on div "Clear actions" at bounding box center [134, 217] width 69 height 13
click at [85, 148] on div "30" at bounding box center [85, 148] width 13 height 13
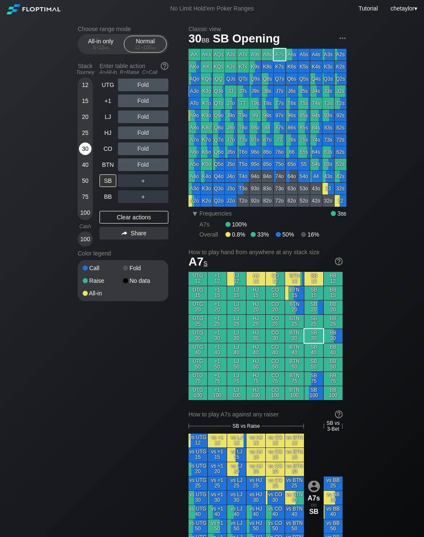
click at [85, 148] on div "30" at bounding box center [85, 148] width 13 height 13
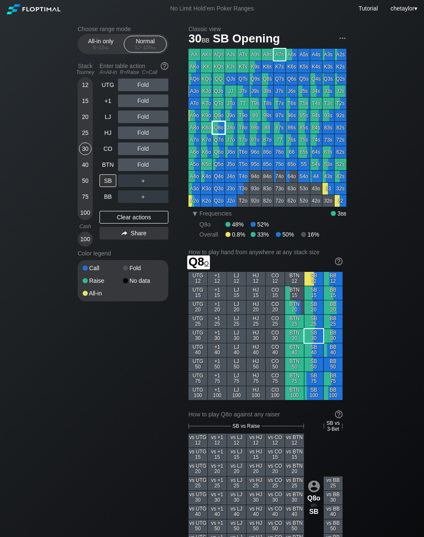
click at [221, 127] on div "Q8o" at bounding box center [219, 128] width 12 height 12
click at [146, 163] on div "R ✕" at bounding box center [143, 164] width 16 height 13
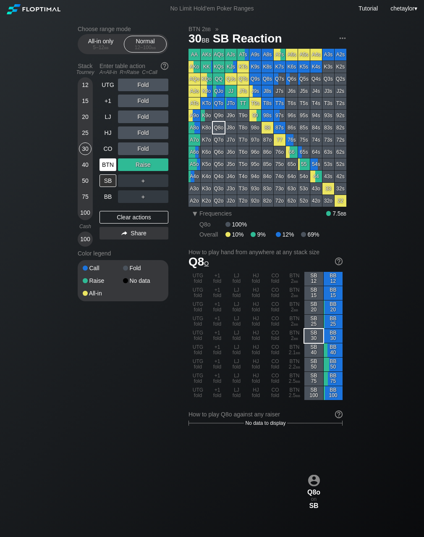
click at [106, 163] on div "BTN" at bounding box center [108, 164] width 17 height 13
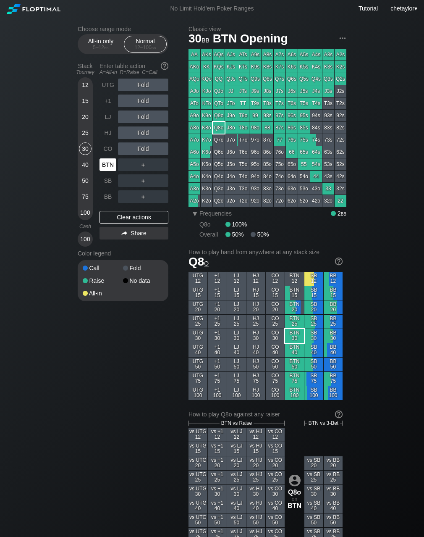
click at [106, 163] on div "BTN" at bounding box center [108, 164] width 17 height 13
click at [116, 220] on div "Clear actions" at bounding box center [134, 217] width 69 height 13
click at [318, 91] on div "J4s" at bounding box center [317, 91] width 12 height 12
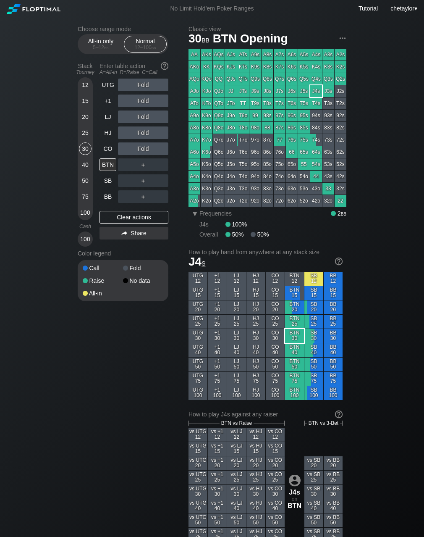
click at [318, 91] on div "J4s" at bounding box center [317, 91] width 12 height 12
click at [84, 164] on div "40" at bounding box center [85, 164] width 13 height 13
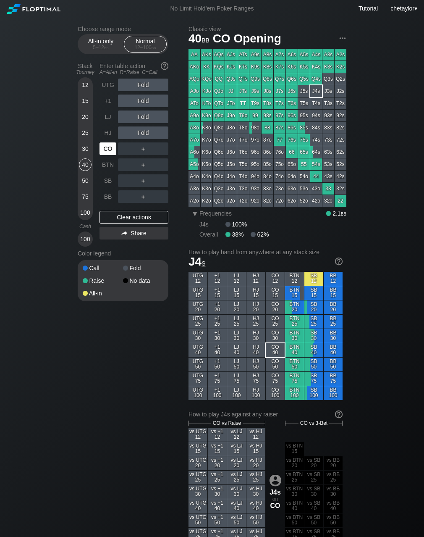
click at [104, 147] on div "CO" at bounding box center [108, 148] width 17 height 13
click at [112, 218] on div "Clear actions" at bounding box center [134, 217] width 69 height 13
click at [293, 67] on div "K6s" at bounding box center [292, 67] width 12 height 12
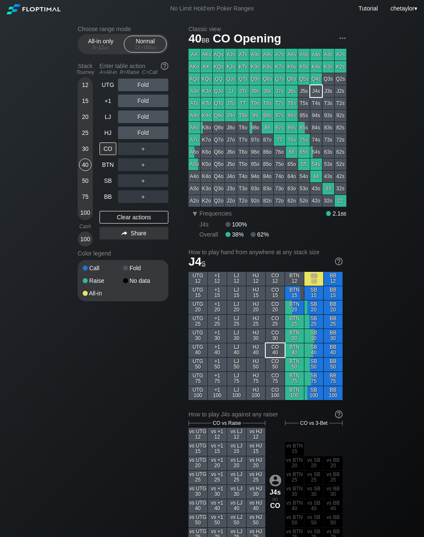
click at [293, 67] on div "K6s" at bounding box center [292, 67] width 12 height 12
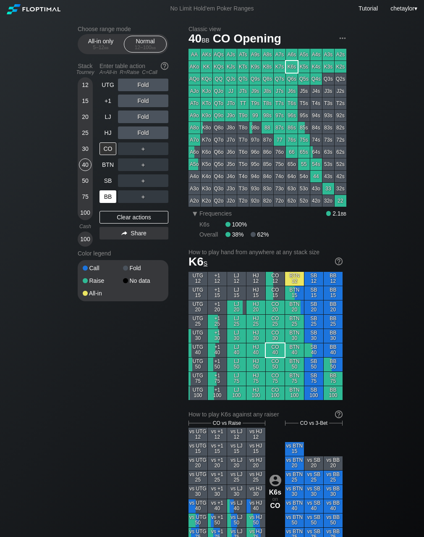
click at [110, 195] on div "BB" at bounding box center [108, 196] width 17 height 13
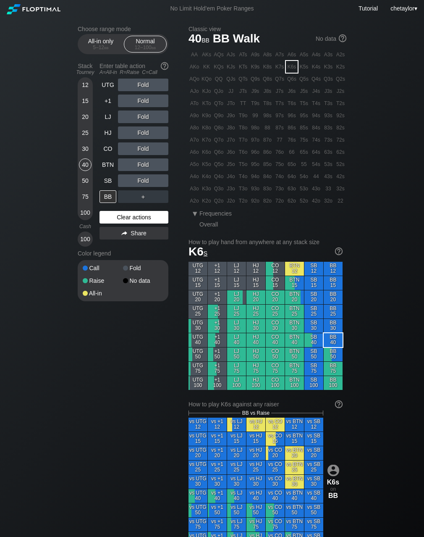
click at [132, 217] on div "Clear actions" at bounding box center [134, 217] width 69 height 13
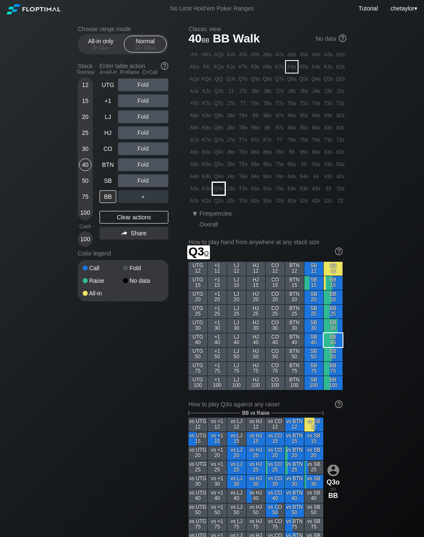
click at [222, 191] on div "Q3o" at bounding box center [219, 189] width 12 height 12
click at [145, 164] on div "R ✕" at bounding box center [143, 164] width 16 height 13
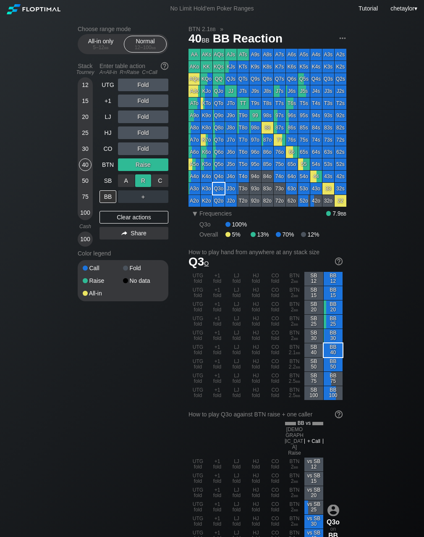
click at [145, 182] on div "R ✕" at bounding box center [143, 180] width 16 height 13
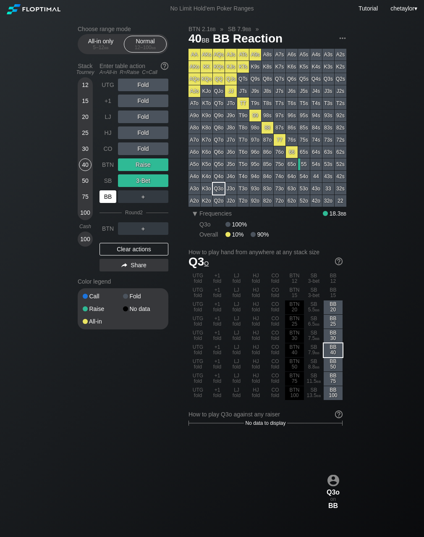
click at [110, 196] on div "BB" at bounding box center [108, 196] width 17 height 13
click at [104, 181] on div "SB" at bounding box center [108, 180] width 17 height 13
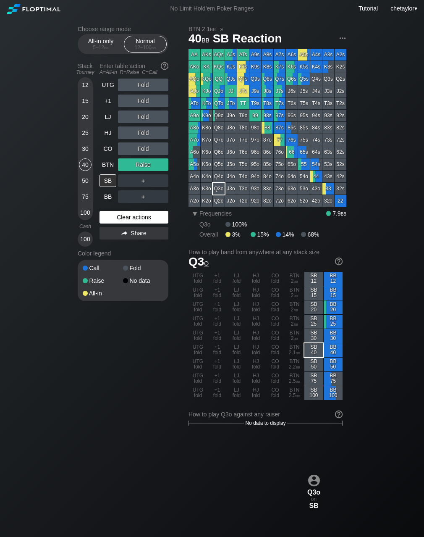
click at [126, 216] on div "Clear actions" at bounding box center [134, 217] width 69 height 13
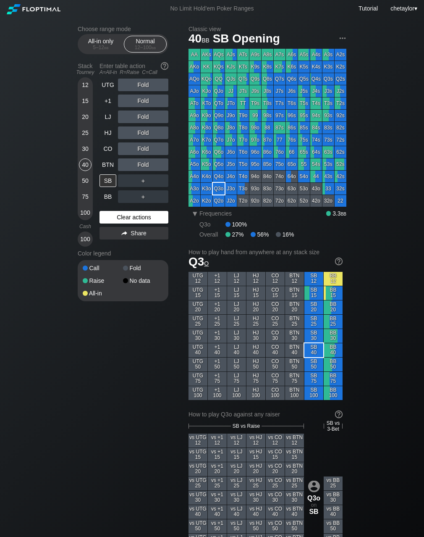
click at [126, 216] on div "Clear actions" at bounding box center [134, 217] width 69 height 13
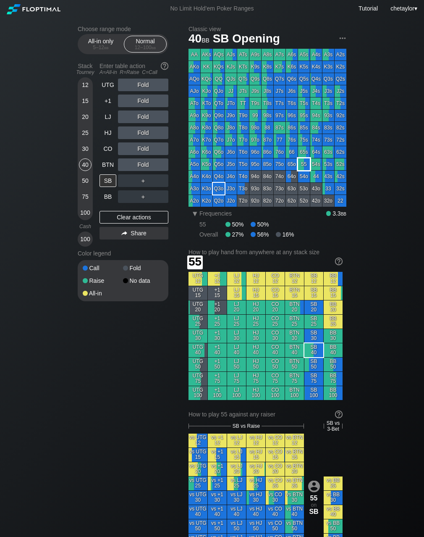
click at [308, 166] on div "55" at bounding box center [304, 164] width 12 height 12
click at [143, 148] on div "R ✕" at bounding box center [143, 148] width 16 height 13
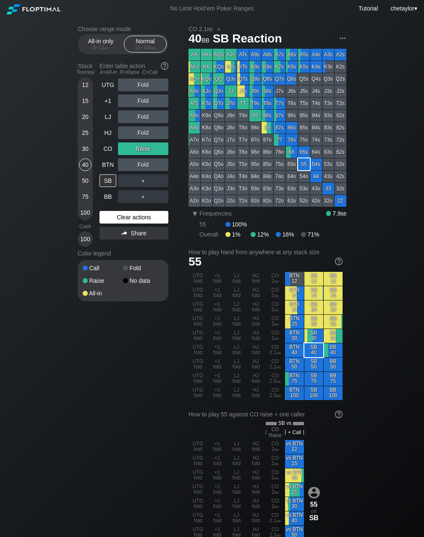
click at [119, 216] on div "Clear actions" at bounding box center [134, 217] width 69 height 13
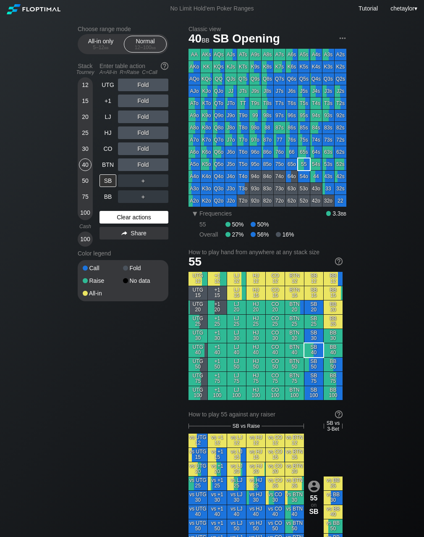
click at [119, 216] on div "Clear actions" at bounding box center [134, 217] width 69 height 13
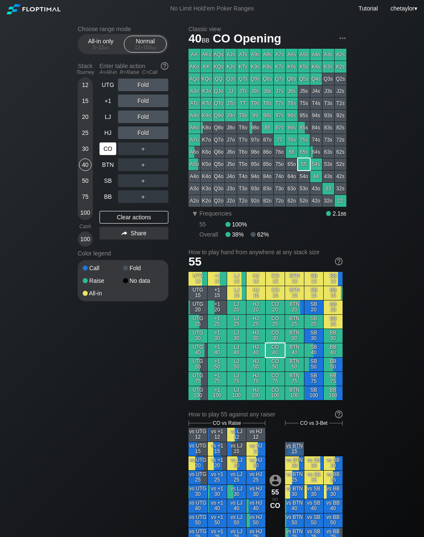
click at [112, 148] on div "CO" at bounding box center [108, 148] width 17 height 13
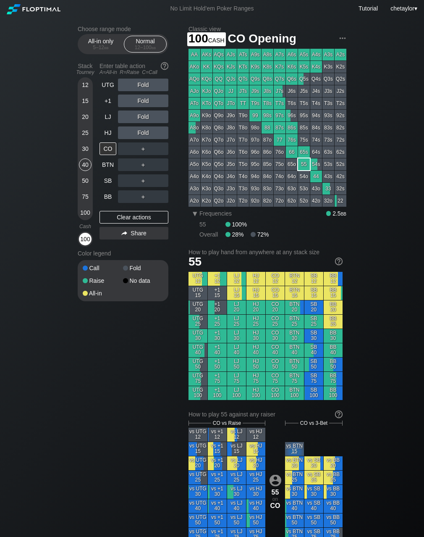
click at [84, 237] on div "100" at bounding box center [85, 239] width 13 height 13
click at [106, 165] on div "BTN" at bounding box center [108, 164] width 17 height 13
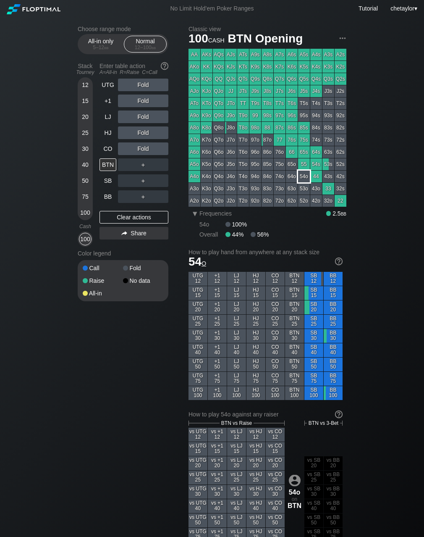
click at [306, 175] on div "54o" at bounding box center [304, 177] width 12 height 12
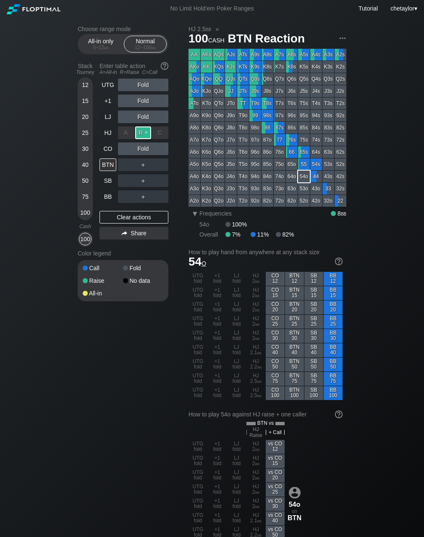
click at [145, 129] on div "R ✕" at bounding box center [143, 133] width 16 height 13
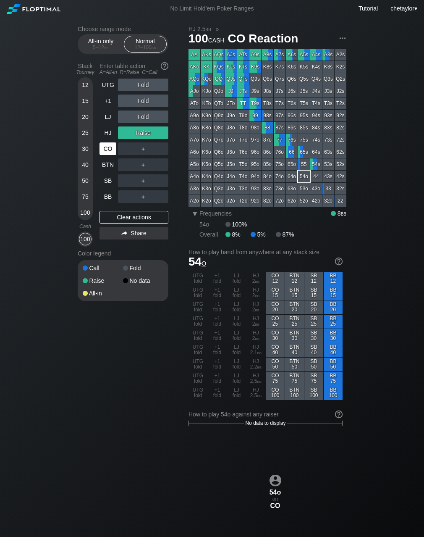
click at [109, 151] on div "CO" at bounding box center [108, 148] width 17 height 13
click at [124, 218] on div "Clear actions" at bounding box center [134, 217] width 69 height 13
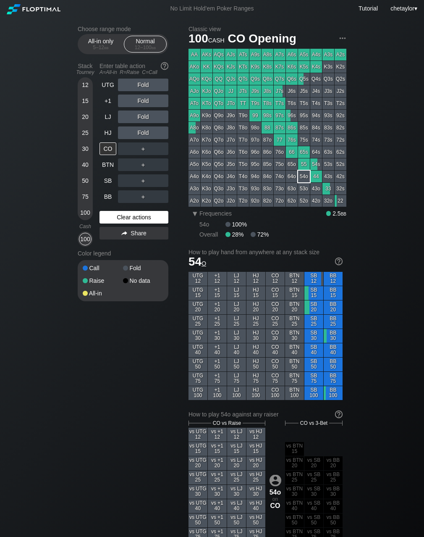
click at [124, 218] on div "Clear actions" at bounding box center [134, 217] width 69 height 13
click at [320, 191] on div "43o" at bounding box center [317, 189] width 12 height 12
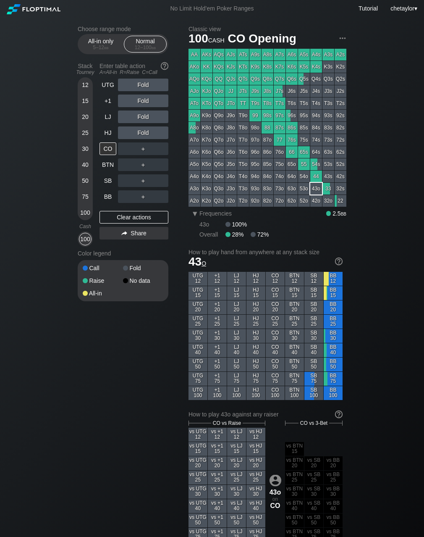
click at [320, 191] on div "43o" at bounding box center [317, 189] width 12 height 12
click at [146, 115] on div "R ✕" at bounding box center [143, 117] width 16 height 13
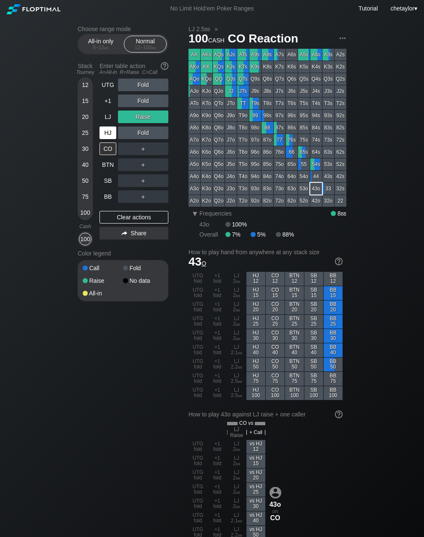
click at [110, 132] on div "HJ" at bounding box center [108, 133] width 17 height 13
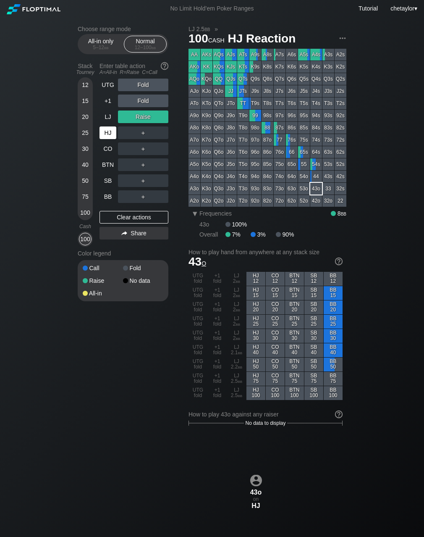
click at [110, 132] on div "HJ" at bounding box center [108, 133] width 17 height 13
click at [116, 214] on div "Clear actions" at bounding box center [134, 217] width 69 height 13
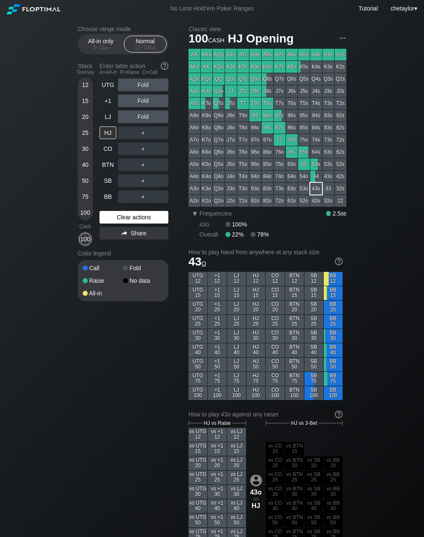
click at [116, 214] on div "Clear actions" at bounding box center [134, 217] width 69 height 13
click at [278, 66] on div "K7s" at bounding box center [280, 67] width 12 height 12
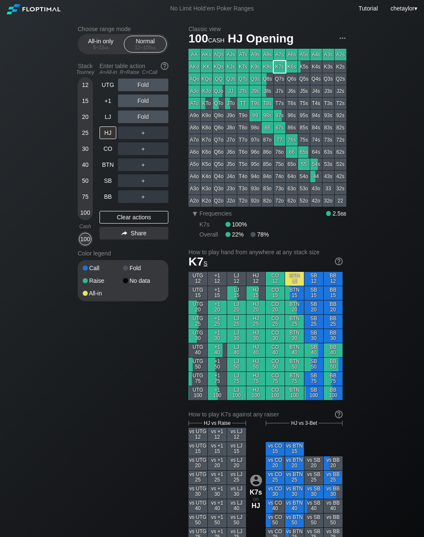
click at [278, 66] on div "K7s" at bounding box center [280, 67] width 12 height 12
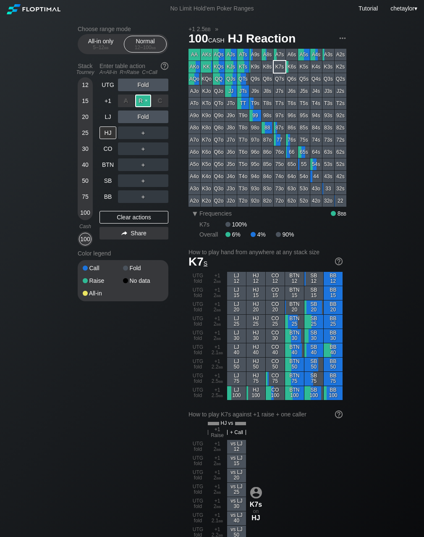
click at [146, 100] on div "R ✕" at bounding box center [143, 101] width 16 height 13
click at [111, 113] on div "LJ" at bounding box center [108, 117] width 17 height 13
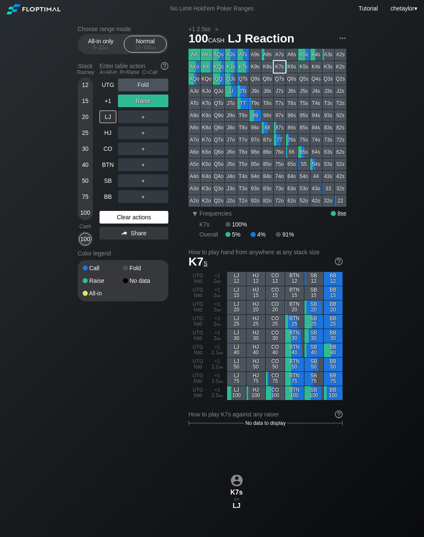
click at [122, 216] on div "Clear actions" at bounding box center [134, 217] width 69 height 13
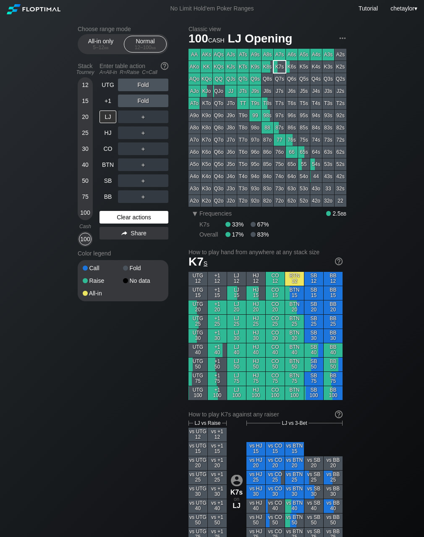
click at [122, 216] on div "Clear actions" at bounding box center [134, 217] width 69 height 13
click at [280, 114] on div "97s" at bounding box center [280, 116] width 12 height 12
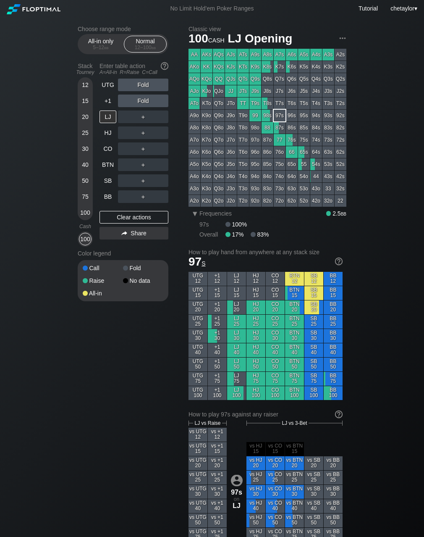
click at [280, 114] on div "97s" at bounding box center [280, 116] width 12 height 12
click at [109, 105] on div "+1" at bounding box center [108, 101] width 17 height 13
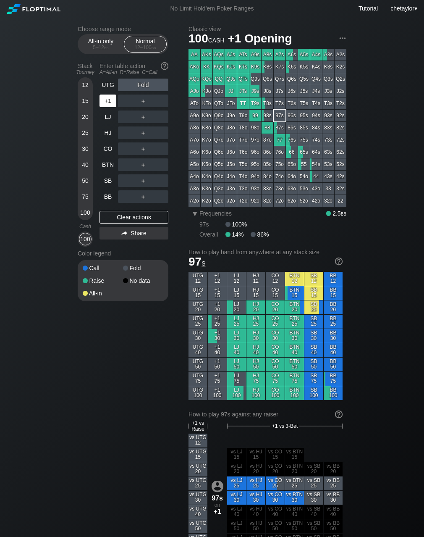
click at [109, 105] on div "+1" at bounding box center [108, 101] width 17 height 13
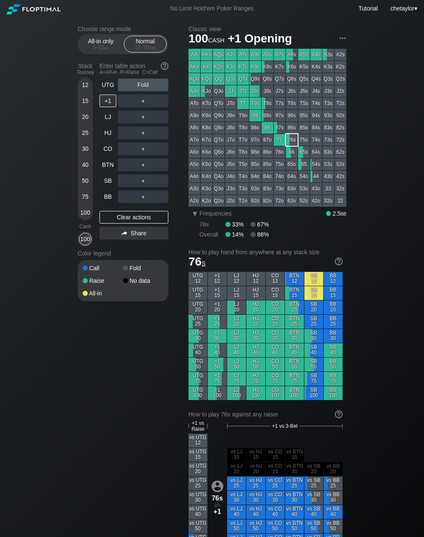
click at [293, 140] on div "76s" at bounding box center [292, 140] width 12 height 12
click at [107, 88] on div "UTG" at bounding box center [108, 85] width 17 height 13
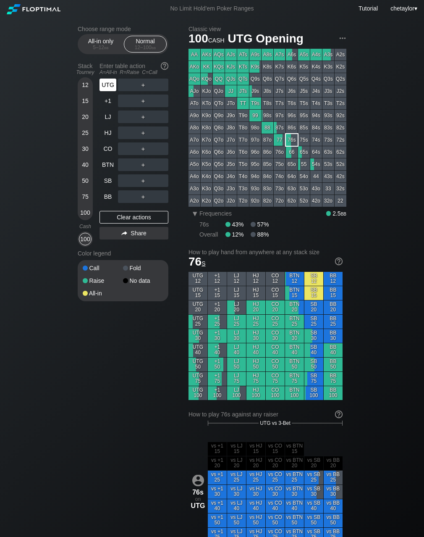
click at [107, 88] on div "UTG" at bounding box center [108, 85] width 17 height 13
click at [129, 218] on div "Clear actions" at bounding box center [134, 217] width 69 height 13
click at [111, 199] on div "BB" at bounding box center [108, 196] width 17 height 13
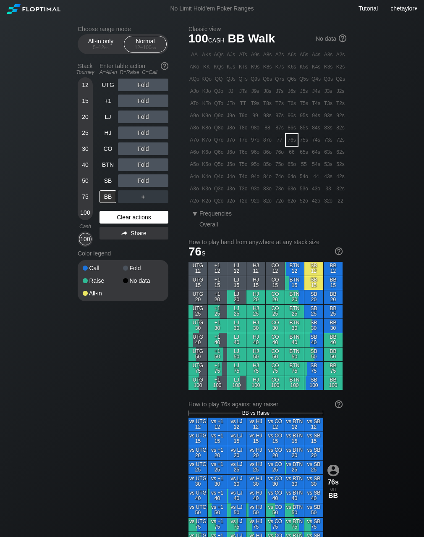
click at [123, 220] on div "Clear actions" at bounding box center [134, 217] width 69 height 13
click at [245, 140] on div "T7o" at bounding box center [243, 140] width 12 height 12
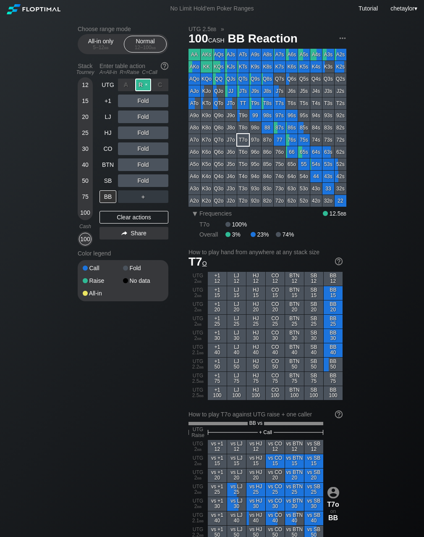
click at [145, 85] on div "R ✕" at bounding box center [143, 85] width 16 height 13
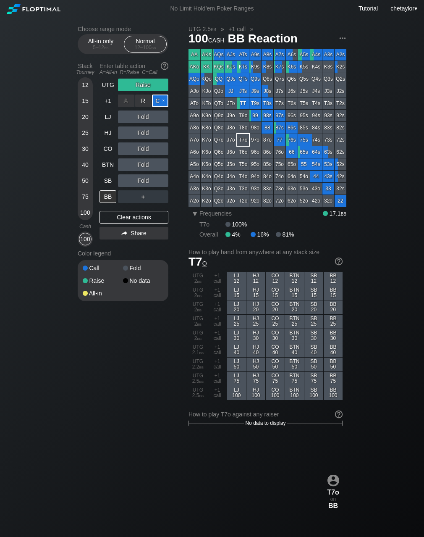
click at [161, 102] on div "C ✕" at bounding box center [160, 101] width 16 height 13
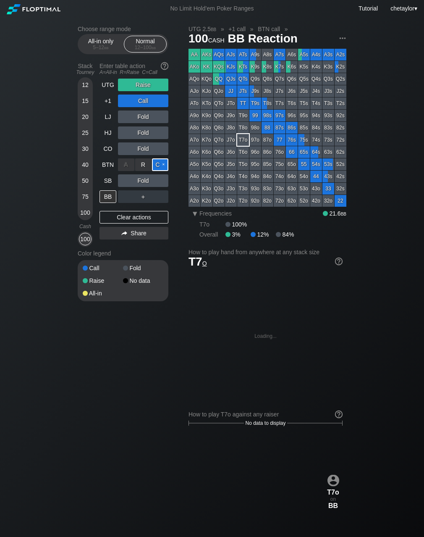
click at [163, 165] on div "C ✕" at bounding box center [160, 164] width 16 height 13
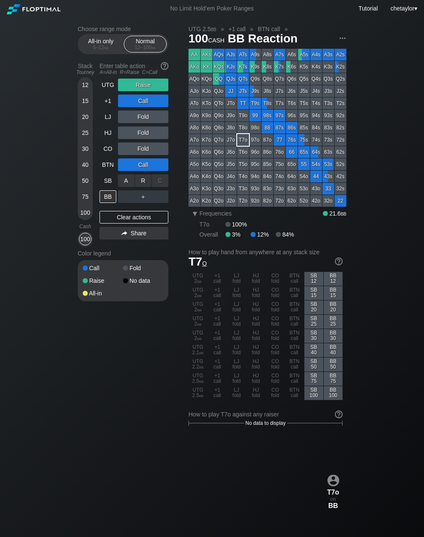
click at [163, 181] on div "C ✕" at bounding box center [160, 180] width 16 height 13
click at [103, 182] on div "SB" at bounding box center [108, 180] width 17 height 13
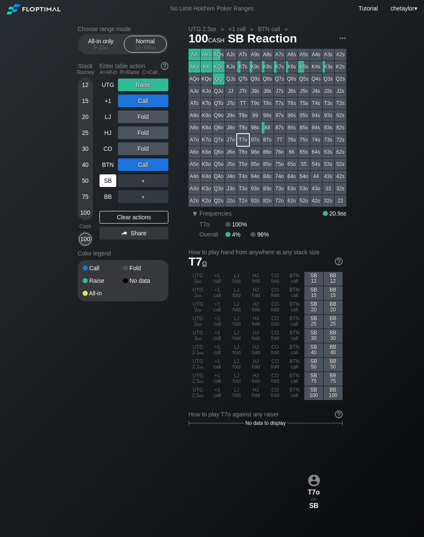
click at [103, 182] on div "SB" at bounding box center [108, 180] width 17 height 13
click at [112, 219] on div "Clear actions" at bounding box center [134, 217] width 69 height 13
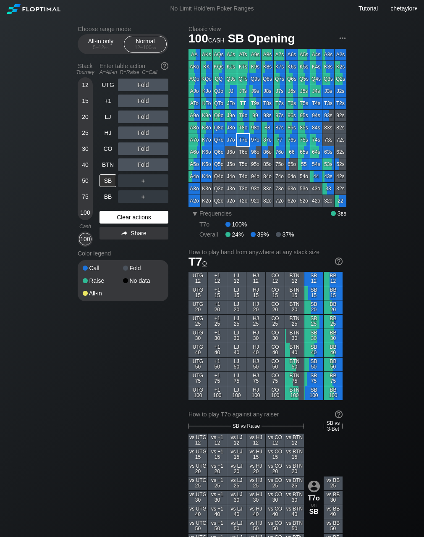
click at [112, 219] on div "Clear actions" at bounding box center [134, 217] width 69 height 13
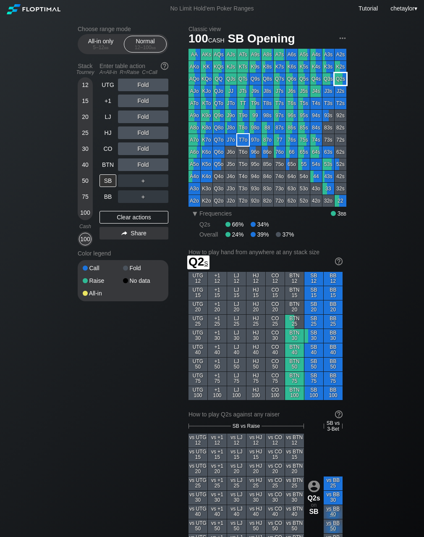
click at [340, 80] on div "Q2s" at bounding box center [341, 79] width 12 height 12
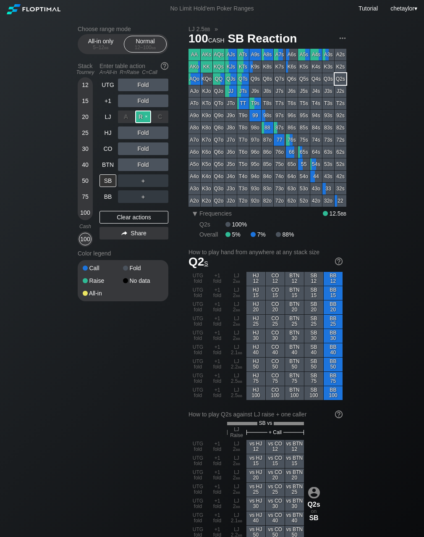
click at [146, 117] on div "R ✕" at bounding box center [143, 117] width 16 height 13
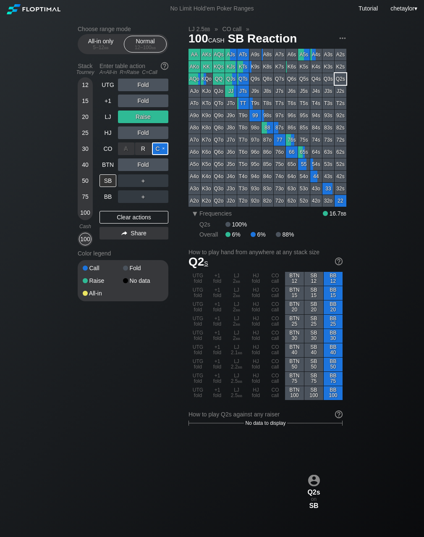
click at [160, 148] on div "C ✕" at bounding box center [160, 148] width 16 height 13
click at [107, 163] on div "BTN" at bounding box center [108, 164] width 17 height 13
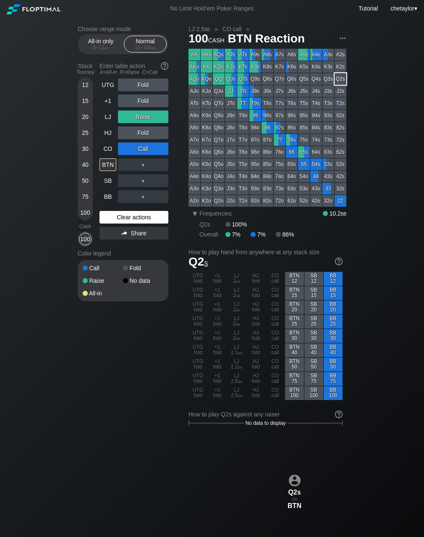
click at [124, 220] on div "Clear actions" at bounding box center [134, 217] width 69 height 13
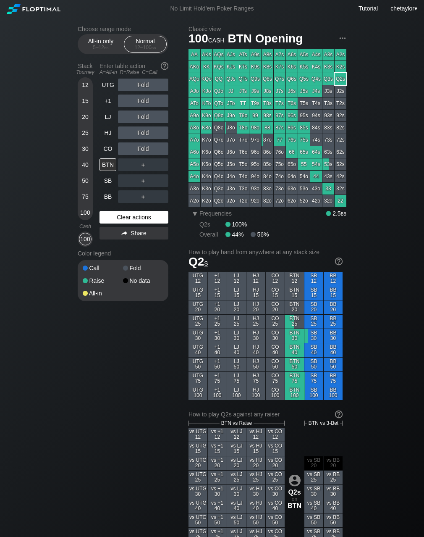
click at [124, 220] on div "Clear actions" at bounding box center [134, 217] width 69 height 13
click at [127, 216] on div "Clear actions" at bounding box center [134, 217] width 69 height 13
click at [110, 142] on div "CO" at bounding box center [109, 149] width 18 height 16
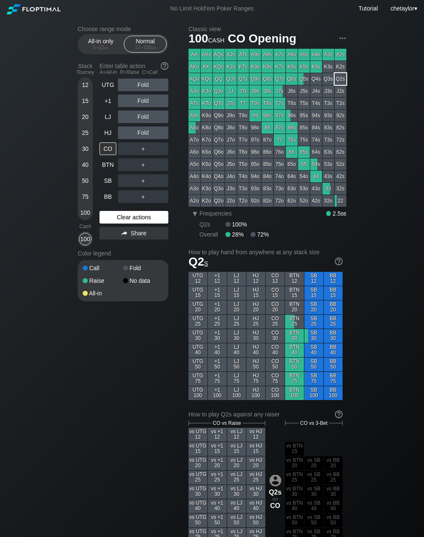
click at [113, 221] on div "Clear actions" at bounding box center [134, 217] width 69 height 13
click at [108, 134] on div "HJ" at bounding box center [108, 133] width 17 height 13
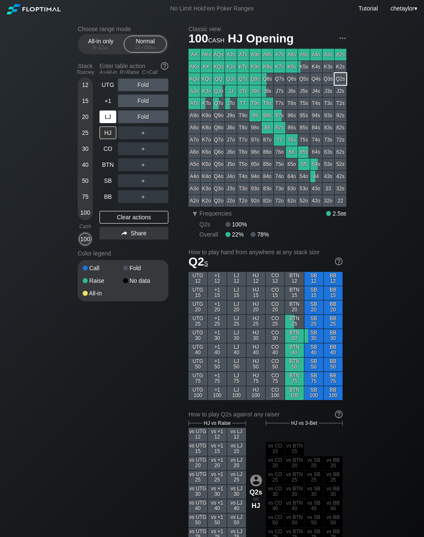
click at [108, 115] on div "LJ" at bounding box center [108, 117] width 17 height 13
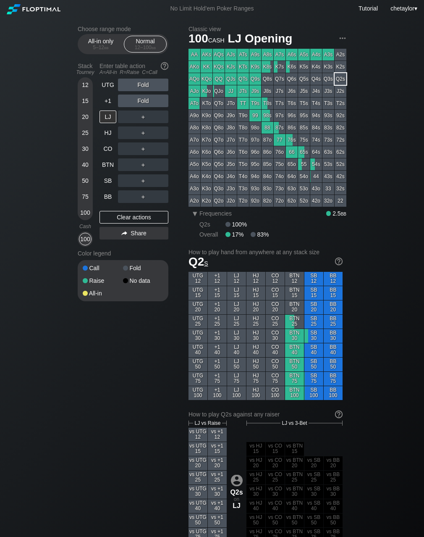
click at [195, 105] on div "ATo" at bounding box center [195, 104] width 12 height 12
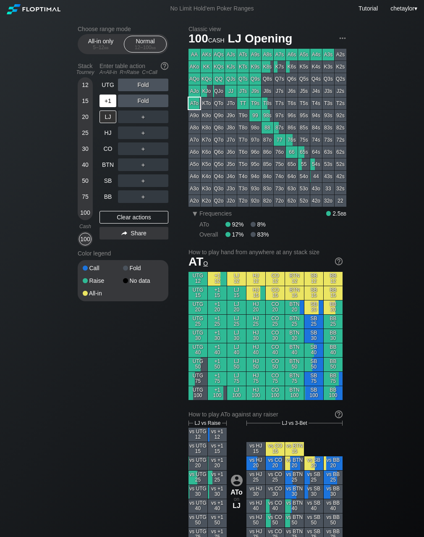
click at [106, 101] on div "+1" at bounding box center [108, 101] width 17 height 13
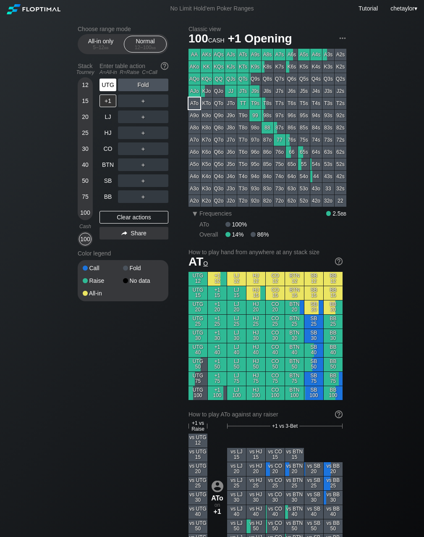
click at [111, 82] on div "UTG" at bounding box center [108, 85] width 17 height 13
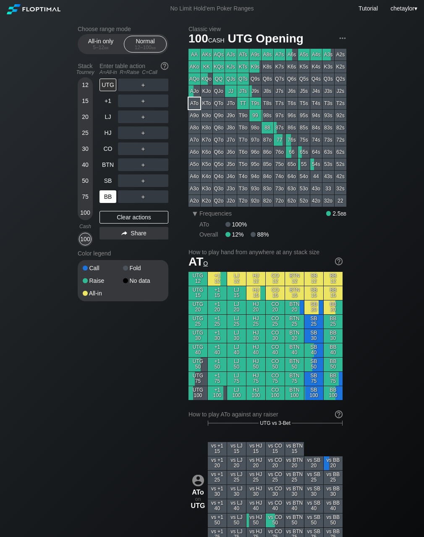
click at [110, 197] on div "BB" at bounding box center [108, 196] width 17 height 13
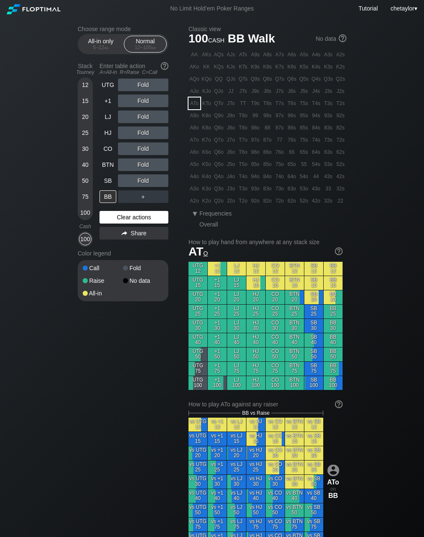
click at [116, 217] on div "Clear actions" at bounding box center [134, 217] width 69 height 13
click at [257, 116] on div "99" at bounding box center [256, 116] width 12 height 12
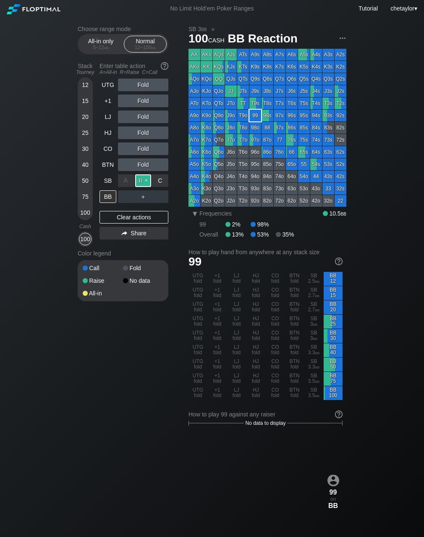
click at [147, 181] on div "R ✕" at bounding box center [143, 180] width 16 height 13
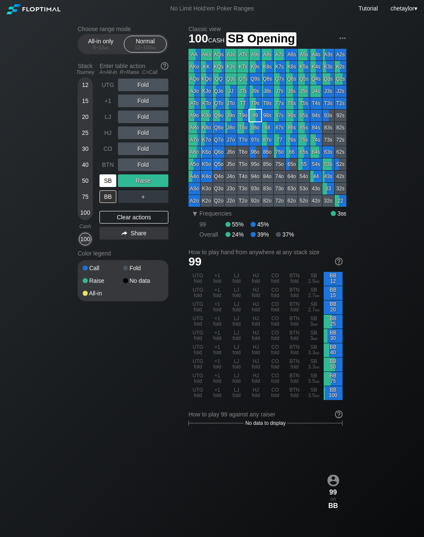
click at [109, 181] on div "SB" at bounding box center [108, 180] width 17 height 13
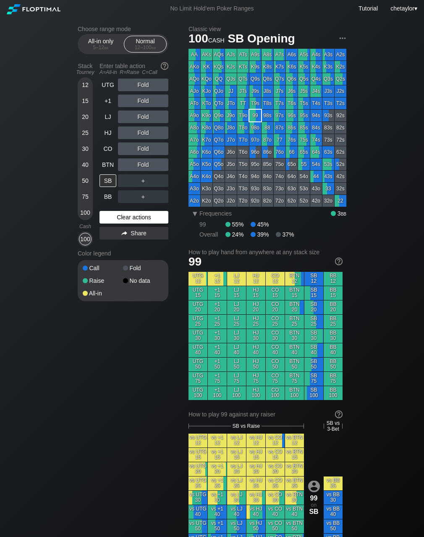
click at [135, 219] on div "Clear actions" at bounding box center [134, 217] width 69 height 13
click at [269, 155] on div "86o" at bounding box center [268, 152] width 12 height 12
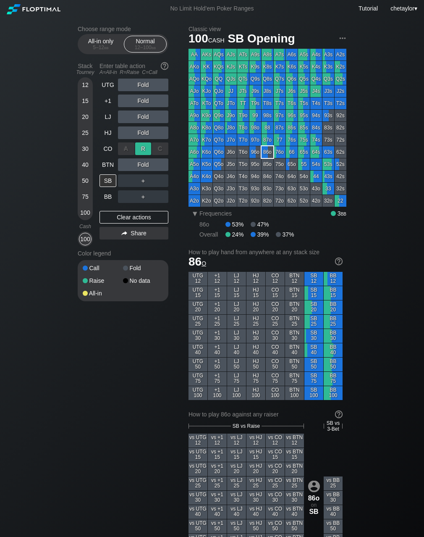
click at [148, 150] on div "R ✕" at bounding box center [143, 148] width 16 height 13
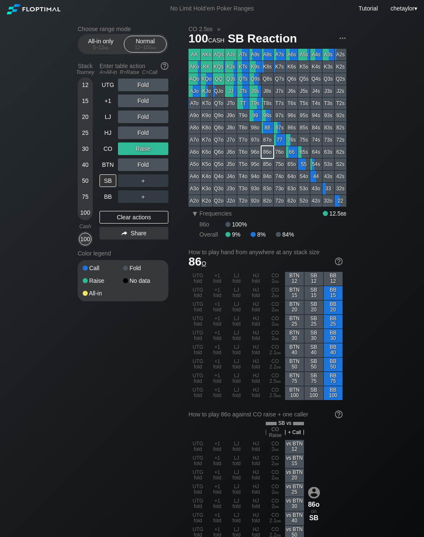
click at [99, 169] on div "Stack Tourney Enter table action A=All-in R=Raise C=Call [PHONE_NUMBER] [PHONE_…" at bounding box center [123, 152] width 91 height 187
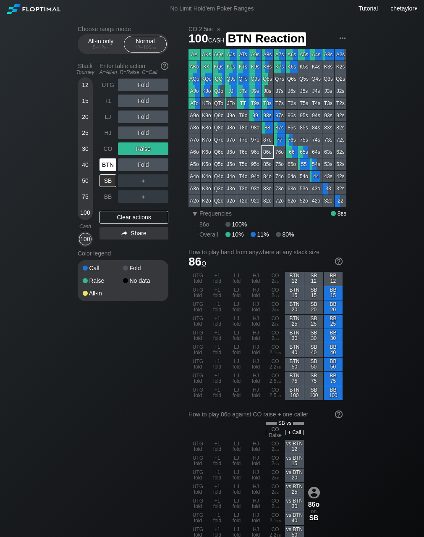
click at [104, 166] on div "BTN" at bounding box center [108, 164] width 17 height 13
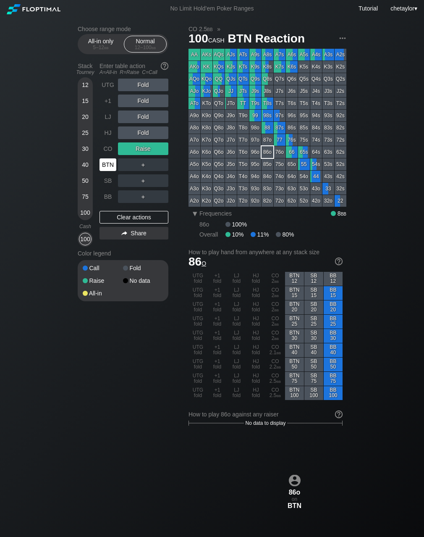
click at [104, 166] on div "BTN" at bounding box center [108, 164] width 17 height 13
click at [127, 216] on div "Clear actions" at bounding box center [134, 217] width 69 height 13
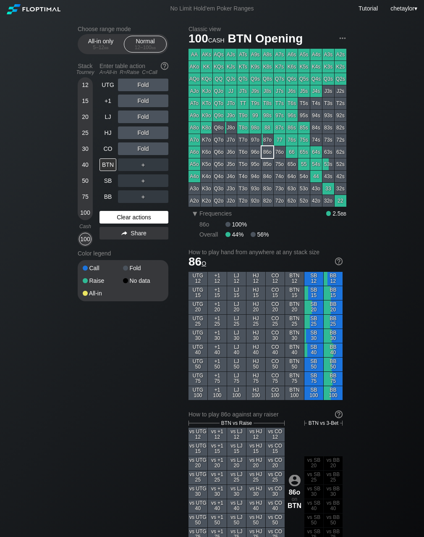
click at [127, 216] on div "Clear actions" at bounding box center [134, 217] width 69 height 13
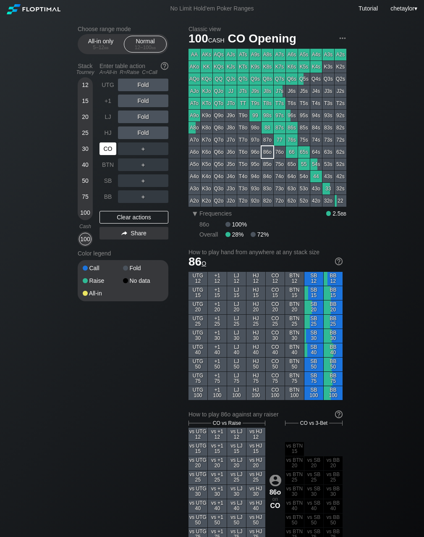
click at [113, 149] on div "CO" at bounding box center [108, 148] width 17 height 13
click at [116, 217] on div "Clear actions" at bounding box center [134, 217] width 69 height 13
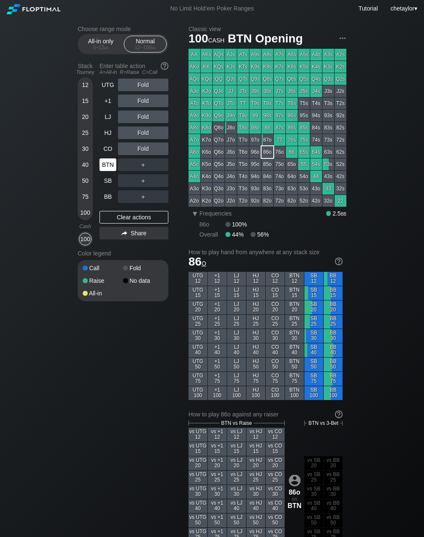
click at [107, 161] on div "BTN" at bounding box center [108, 164] width 17 height 13
click at [148, 102] on div "R ✕" at bounding box center [143, 101] width 16 height 13
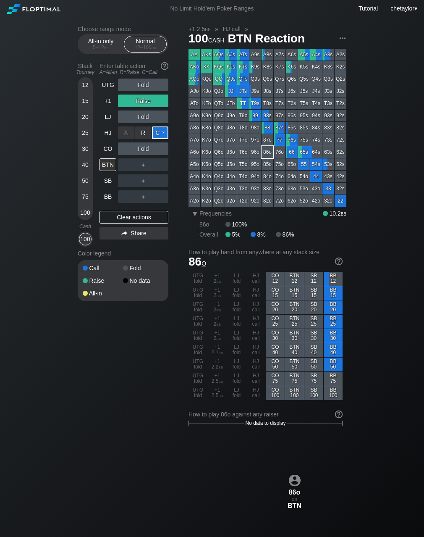
click at [163, 134] on div "C ✕" at bounding box center [160, 133] width 16 height 13
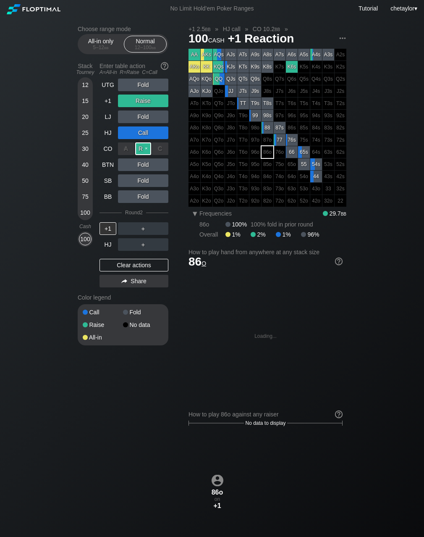
click at [142, 146] on div "R ✕" at bounding box center [143, 148] width 16 height 13
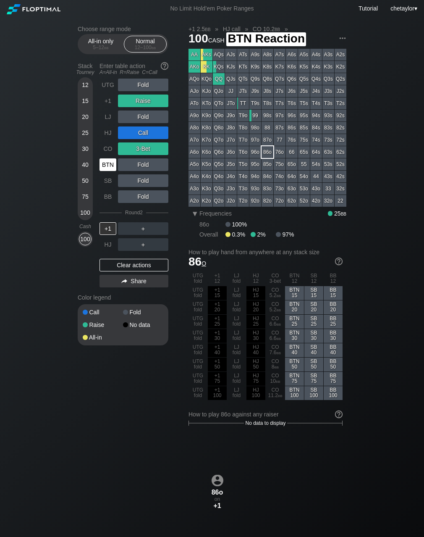
click at [108, 166] on div "BTN" at bounding box center [108, 164] width 17 height 13
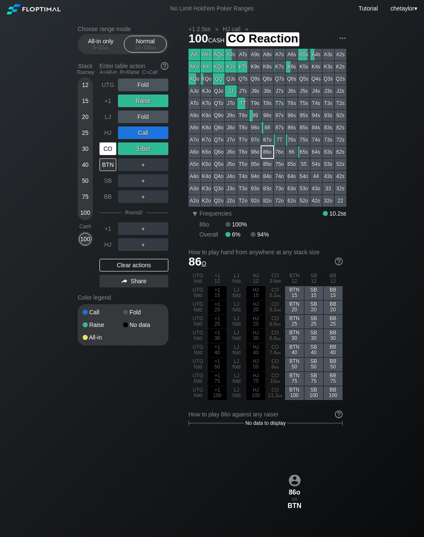
click at [111, 147] on div "CO" at bounding box center [108, 148] width 17 height 13
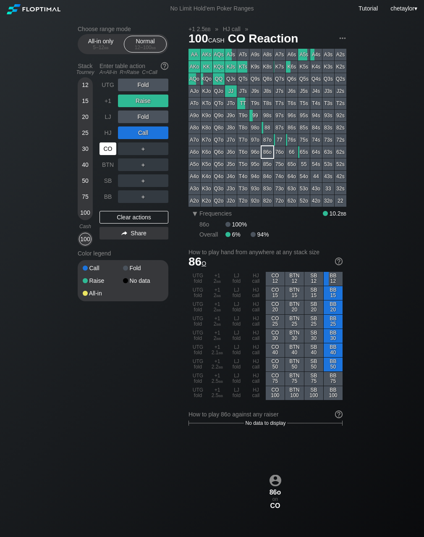
click at [111, 147] on div "CO" at bounding box center [108, 148] width 17 height 13
click at [119, 219] on div "Clear actions" at bounding box center [134, 217] width 69 height 13
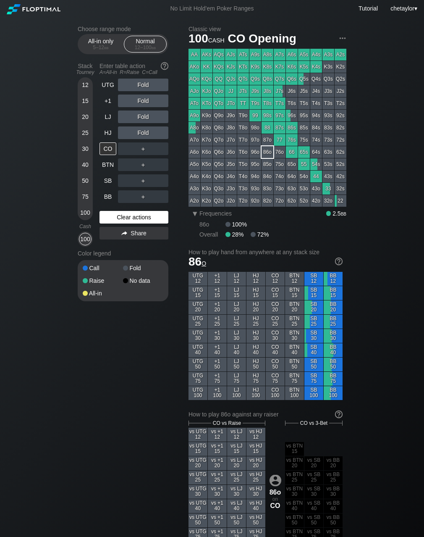
click at [124, 215] on div "Clear actions" at bounding box center [134, 217] width 69 height 13
click at [109, 132] on div "HJ" at bounding box center [108, 133] width 17 height 13
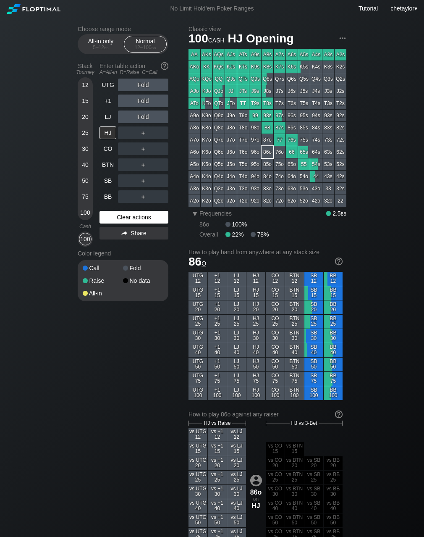
click at [118, 219] on div "Clear actions" at bounding box center [134, 217] width 69 height 13
click at [197, 163] on div "A5o" at bounding box center [195, 164] width 12 height 12
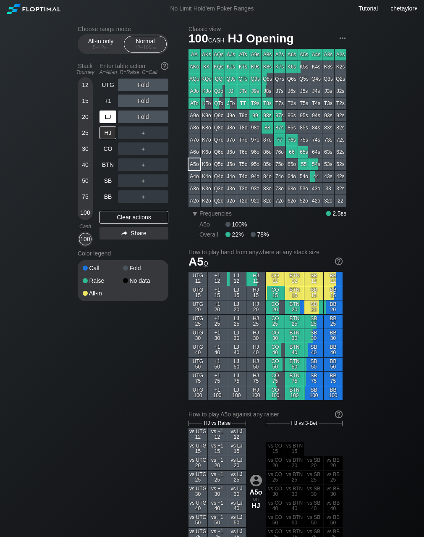
click at [109, 116] on div "LJ" at bounding box center [108, 117] width 17 height 13
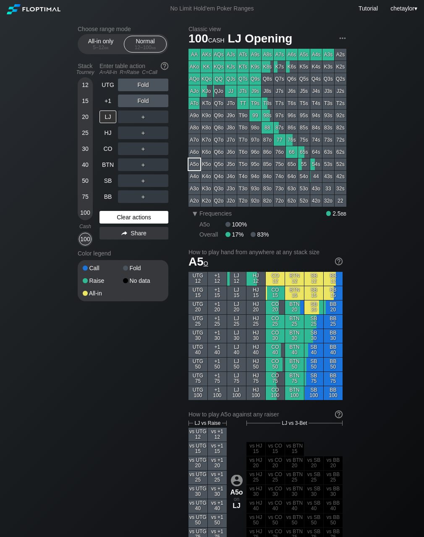
click at [119, 217] on div "Clear actions" at bounding box center [134, 217] width 69 height 13
click at [111, 99] on div "+1" at bounding box center [108, 101] width 17 height 13
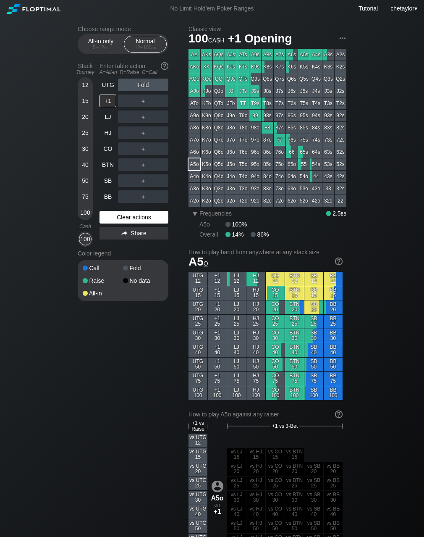
click at [124, 215] on div "Clear actions" at bounding box center [134, 217] width 69 height 13
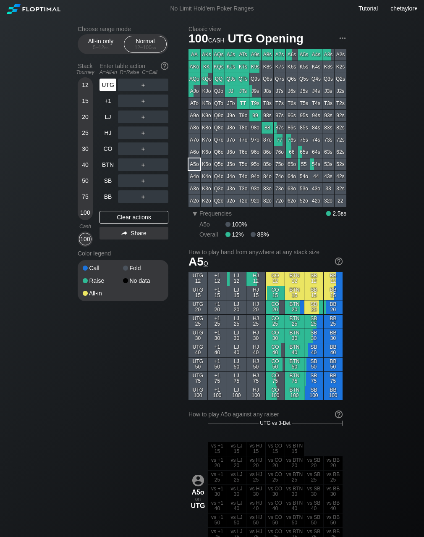
click at [106, 81] on div "UTG" at bounding box center [108, 85] width 17 height 13
click at [119, 216] on div "Clear actions" at bounding box center [134, 217] width 69 height 13
click at [110, 195] on div "BB" at bounding box center [108, 196] width 17 height 13
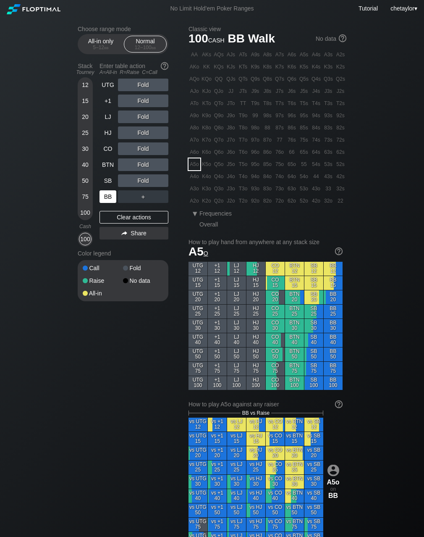
click at [110, 195] on div "BB" at bounding box center [108, 196] width 17 height 13
click at [126, 217] on div "Clear actions" at bounding box center [134, 217] width 69 height 13
click at [191, 190] on div "A3o" at bounding box center [195, 189] width 12 height 12
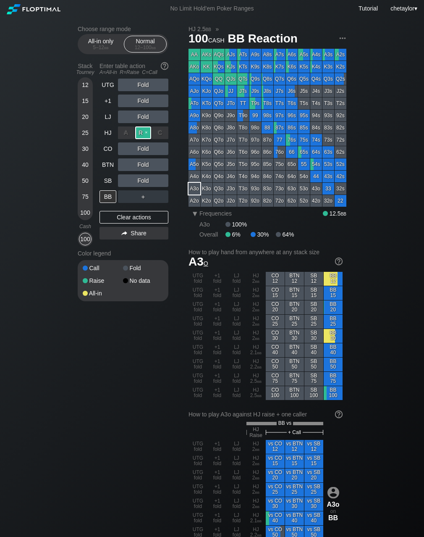
click at [142, 131] on div "R ✕" at bounding box center [143, 133] width 16 height 13
click at [160, 164] on div "C ✕" at bounding box center [160, 164] width 16 height 13
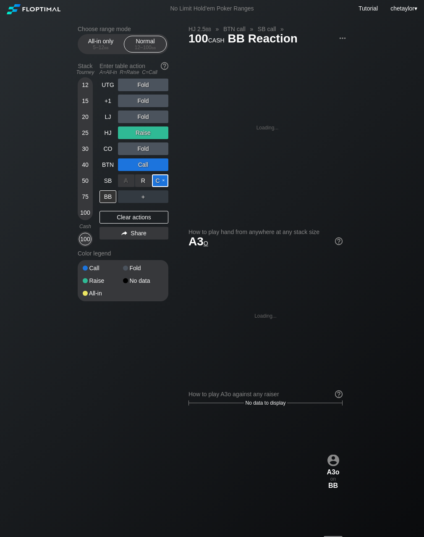
click at [163, 181] on div "C ✕" at bounding box center [160, 180] width 16 height 13
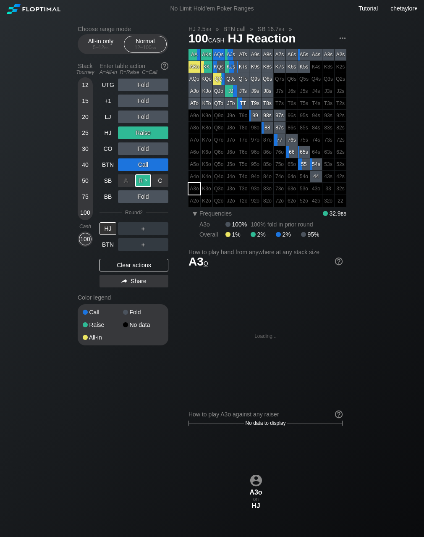
click at [145, 182] on div "R ✕" at bounding box center [143, 180] width 16 height 13
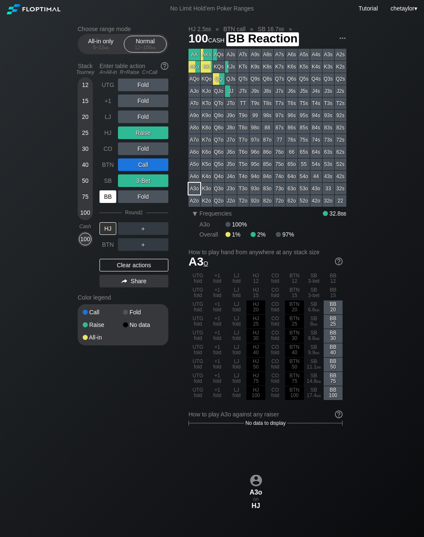
click at [110, 197] on div "BB" at bounding box center [108, 196] width 17 height 13
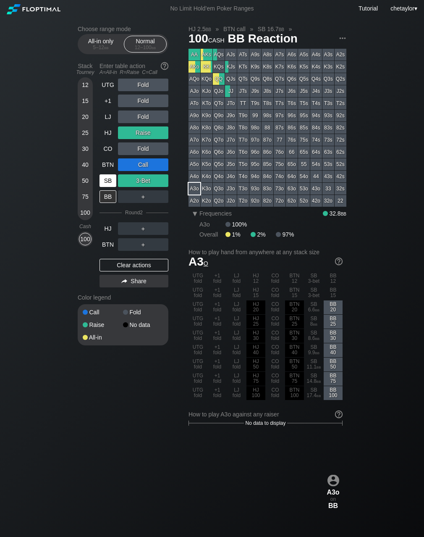
click at [110, 178] on div "SB" at bounding box center [108, 180] width 17 height 13
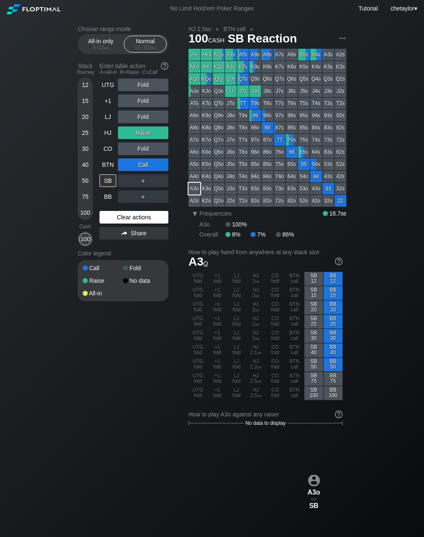
click at [119, 218] on div "Clear actions" at bounding box center [134, 217] width 69 height 13
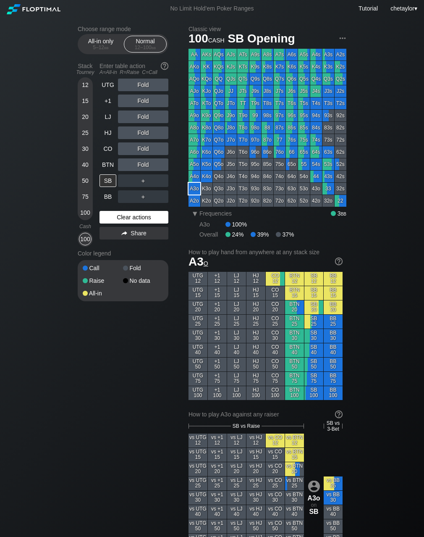
click at [119, 218] on div "Clear actions" at bounding box center [134, 217] width 69 height 13
click at [125, 216] on div "Clear actions" at bounding box center [134, 217] width 69 height 13
click at [217, 169] on div "Q5o" at bounding box center [219, 164] width 12 height 12
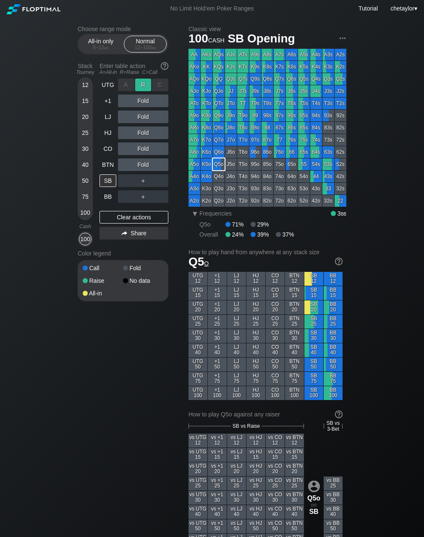
click at [147, 84] on div "R ✕" at bounding box center [143, 85] width 16 height 13
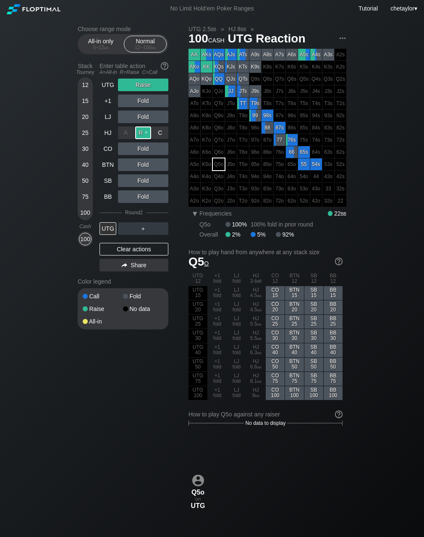
click at [142, 133] on div "R ✕" at bounding box center [143, 133] width 16 height 13
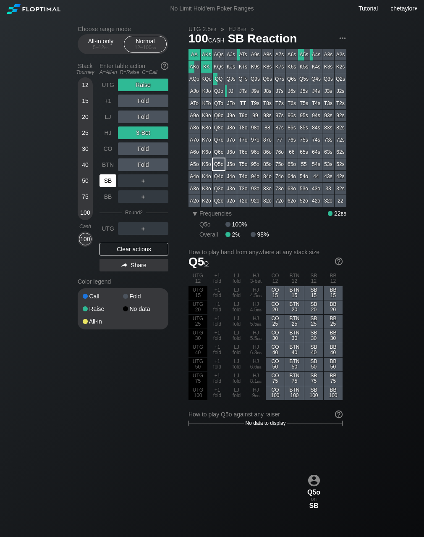
click at [110, 183] on div "SB" at bounding box center [108, 180] width 17 height 13
click at [107, 163] on div "BTN" at bounding box center [108, 164] width 17 height 13
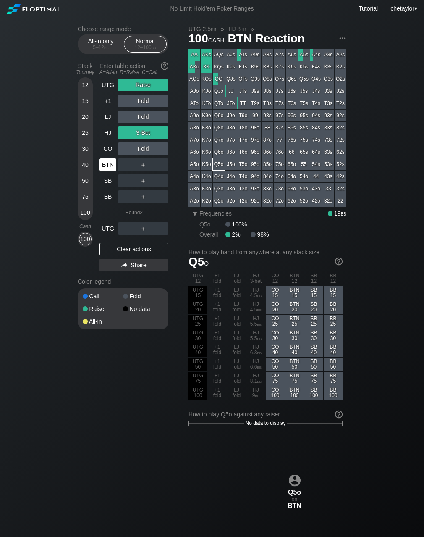
click at [107, 163] on div "BTN" at bounding box center [108, 164] width 17 height 13
click at [134, 250] on div "Clear actions" at bounding box center [134, 249] width 69 height 13
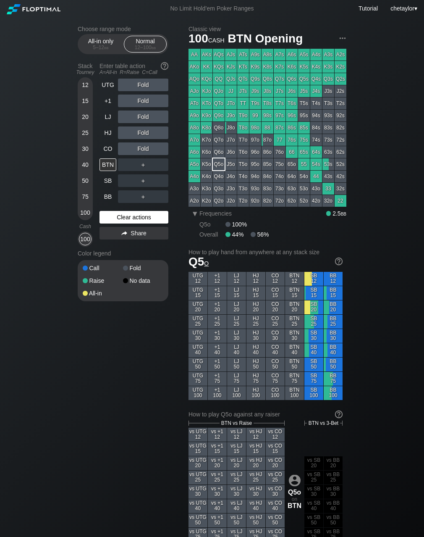
click at [134, 250] on div "Color legend" at bounding box center [123, 253] width 91 height 13
click at [140, 218] on div "Clear actions" at bounding box center [134, 217] width 69 height 13
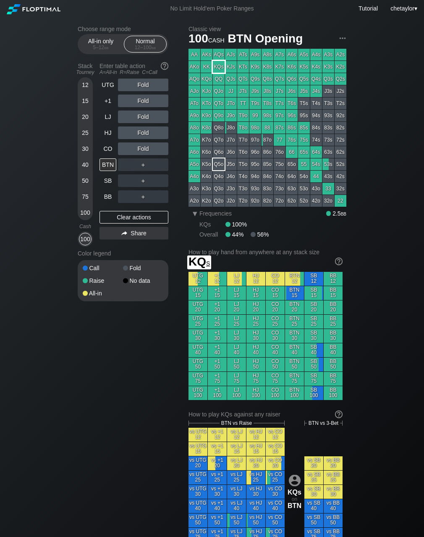
click at [220, 66] on div "KQs" at bounding box center [219, 67] width 12 height 12
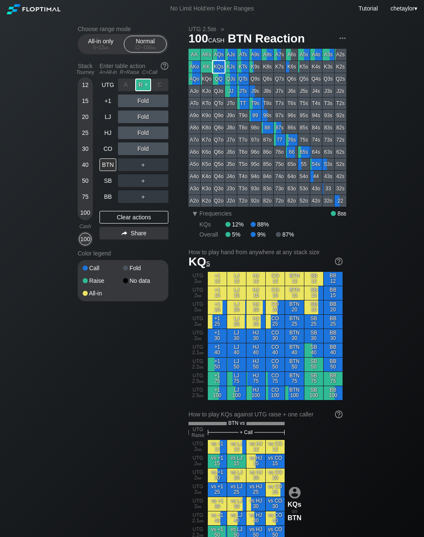
click at [145, 84] on div "R ✕" at bounding box center [143, 85] width 16 height 13
click at [111, 148] on div "CO" at bounding box center [108, 148] width 17 height 13
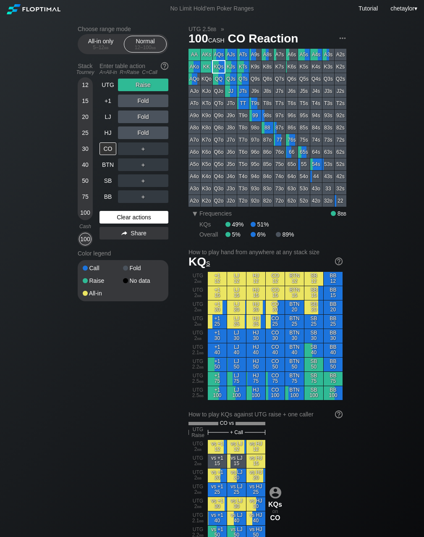
click at [132, 213] on div "Clear actions" at bounding box center [134, 217] width 69 height 13
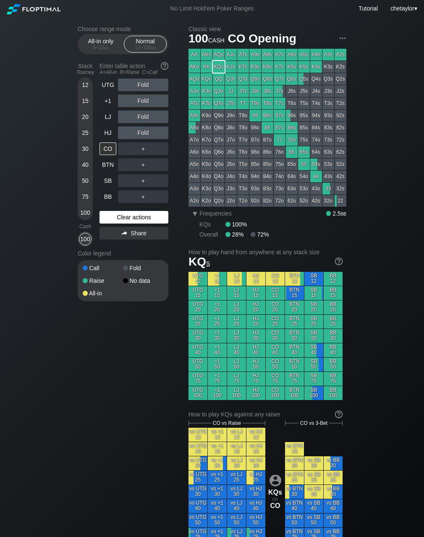
click at [132, 213] on div "Clear actions" at bounding box center [134, 217] width 69 height 13
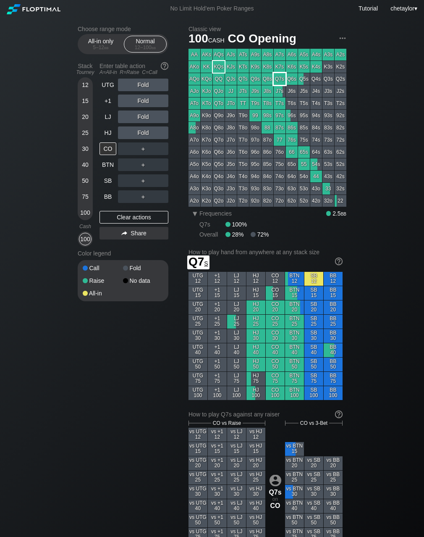
click at [278, 79] on div "Q7s" at bounding box center [280, 79] width 12 height 12
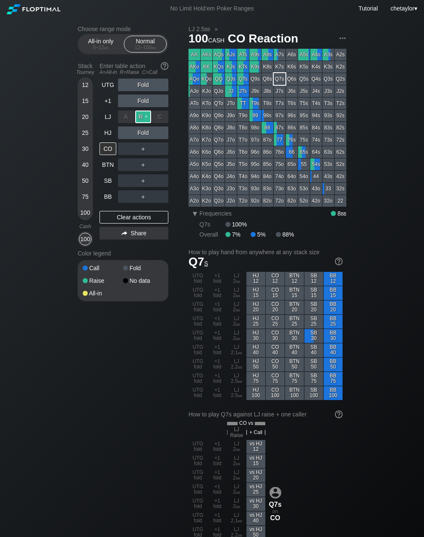
click at [144, 114] on div "R ✕" at bounding box center [143, 117] width 16 height 13
click at [162, 133] on div "C ✕" at bounding box center [160, 133] width 16 height 13
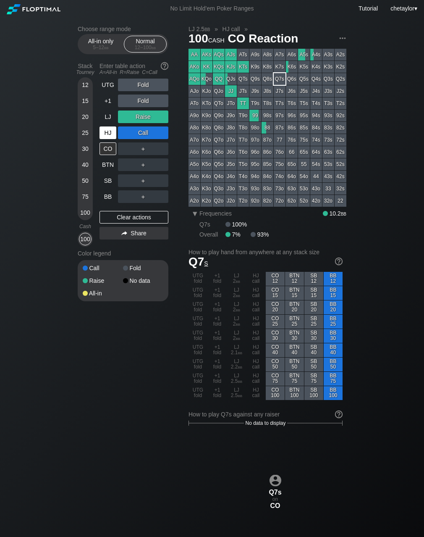
click at [107, 133] on div "HJ" at bounding box center [108, 133] width 17 height 13
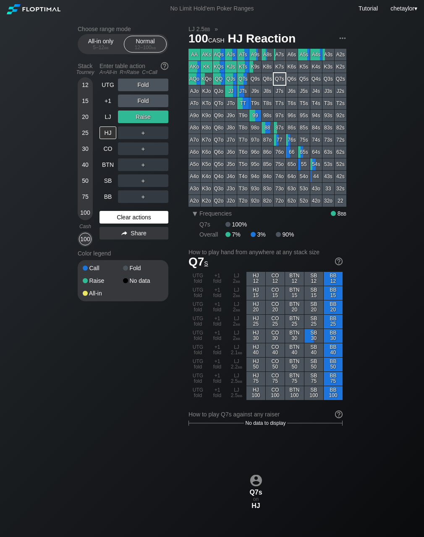
click at [116, 215] on div "Clear actions" at bounding box center [134, 217] width 69 height 13
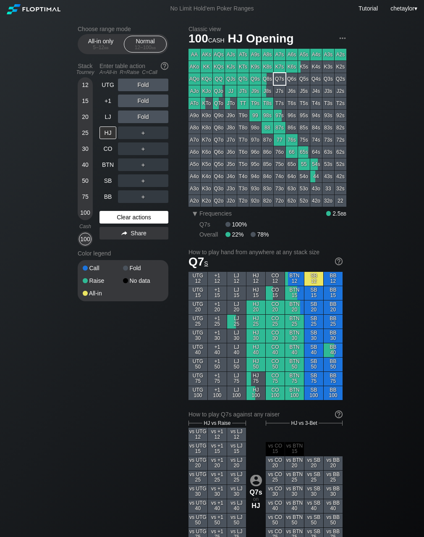
click at [116, 215] on div "Clear actions" at bounding box center [134, 217] width 69 height 13
click at [110, 116] on div "LJ" at bounding box center [108, 117] width 17 height 13
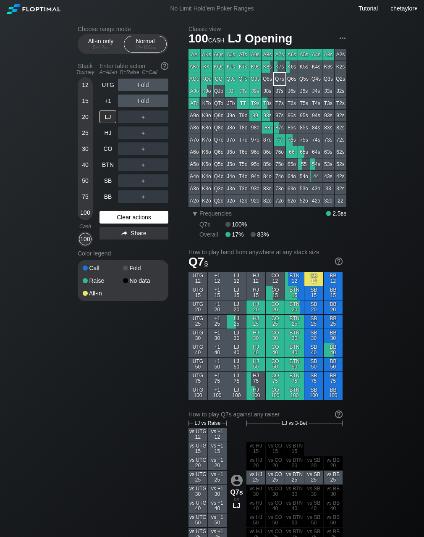
click at [123, 218] on div "Clear actions" at bounding box center [134, 217] width 69 height 13
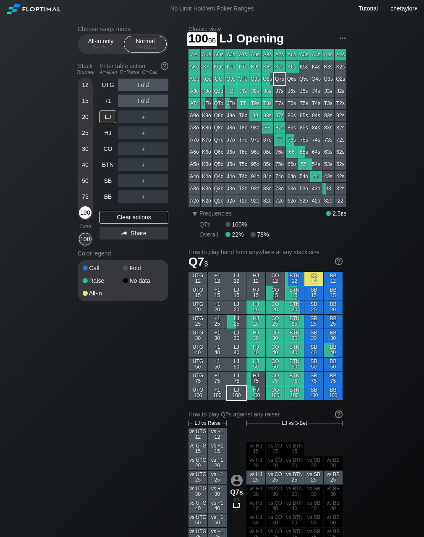
click at [85, 210] on div "100" at bounding box center [85, 212] width 13 height 13
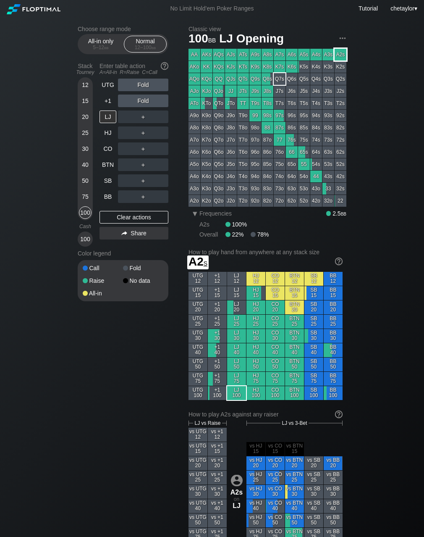
click at [340, 52] on div "A2s" at bounding box center [341, 55] width 12 height 12
click at [144, 118] on div "R ✕" at bounding box center [143, 117] width 16 height 13
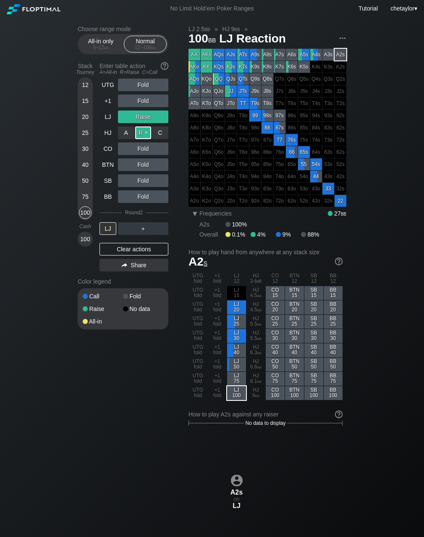
click at [146, 131] on div "R ✕" at bounding box center [143, 133] width 16 height 13
click at [112, 230] on div "LJ" at bounding box center [108, 228] width 17 height 13
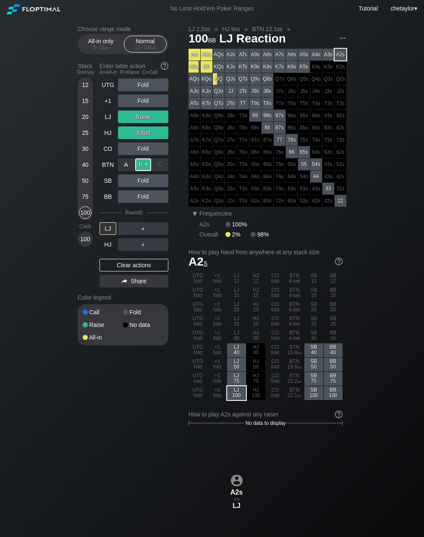
click at [144, 165] on div "R ✕" at bounding box center [143, 164] width 16 height 13
click at [106, 100] on div "+1" at bounding box center [108, 101] width 17 height 13
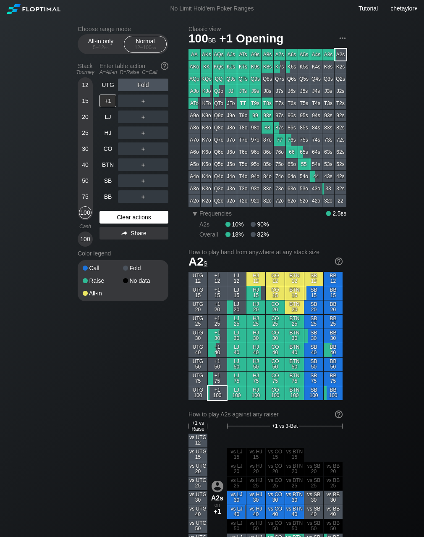
click at [127, 217] on div "Clear actions" at bounding box center [134, 217] width 69 height 13
click at [108, 84] on div "UTG" at bounding box center [108, 85] width 17 height 13
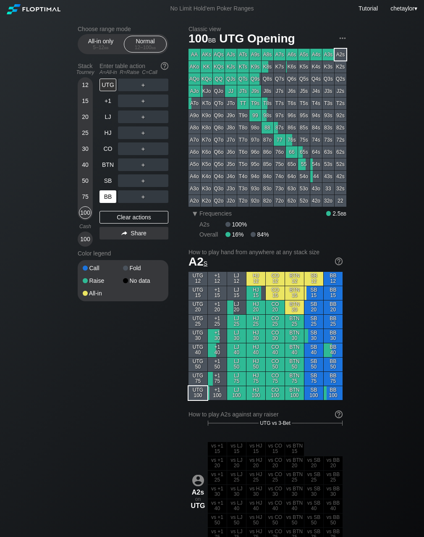
click at [108, 195] on div "BB" at bounding box center [108, 196] width 17 height 13
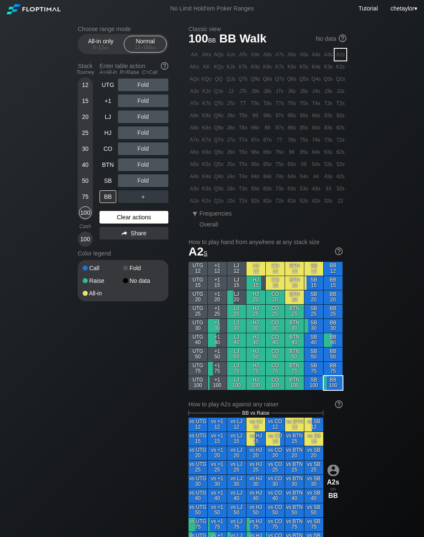
click at [119, 220] on div "Clear actions" at bounding box center [134, 217] width 69 height 13
click at [219, 153] on div "Q6o" at bounding box center [219, 152] width 12 height 12
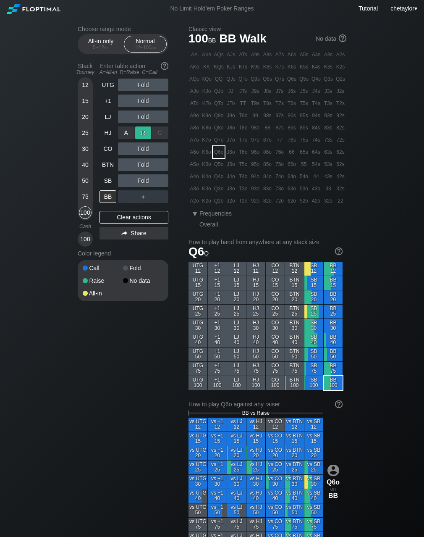
click at [145, 134] on div "R ✕" at bounding box center [143, 133] width 16 height 13
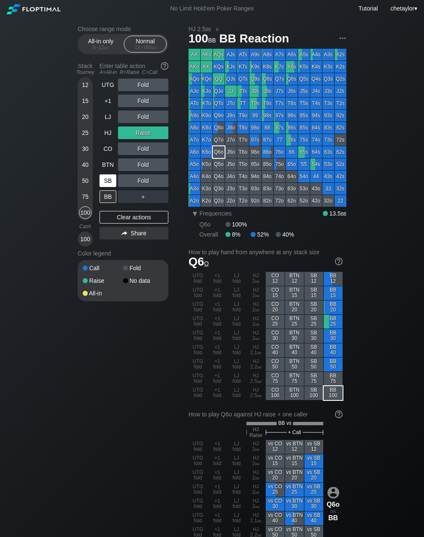
click at [110, 183] on div "SB" at bounding box center [108, 180] width 17 height 13
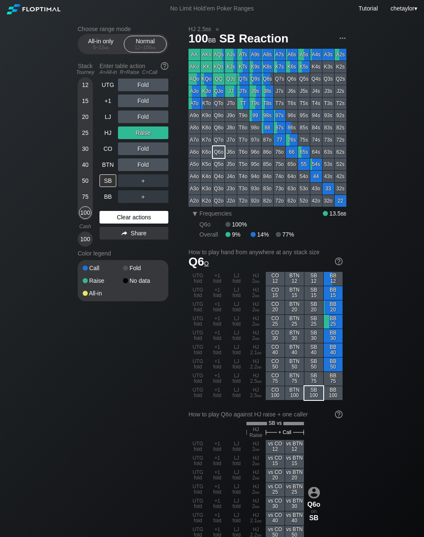
click at [123, 213] on div "Clear actions" at bounding box center [134, 217] width 69 height 13
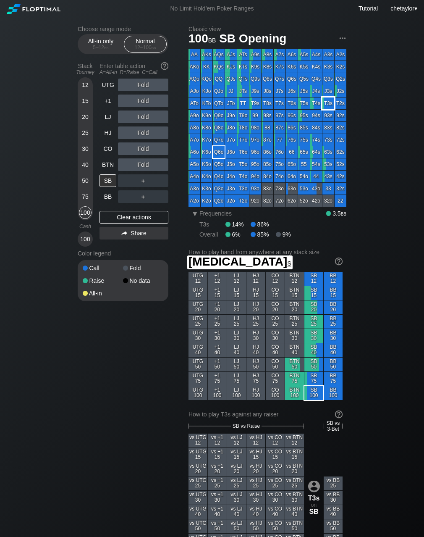
click at [325, 101] on div "T3s" at bounding box center [329, 104] width 12 height 12
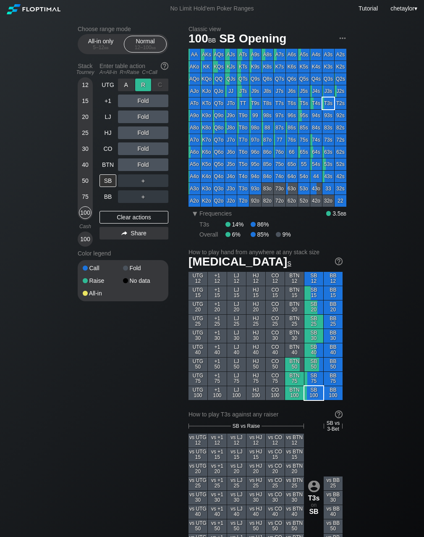
click at [147, 84] on div "R ✕" at bounding box center [143, 85] width 16 height 13
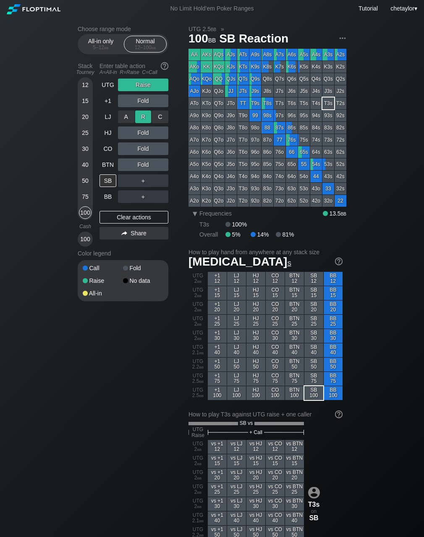
click at [145, 117] on div "R ✕" at bounding box center [143, 117] width 16 height 13
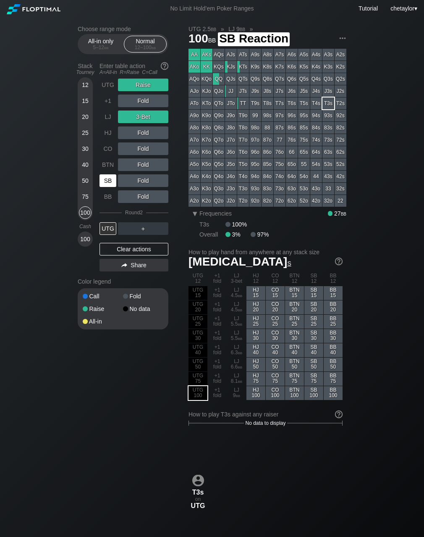
click at [111, 178] on div "SB" at bounding box center [108, 180] width 17 height 13
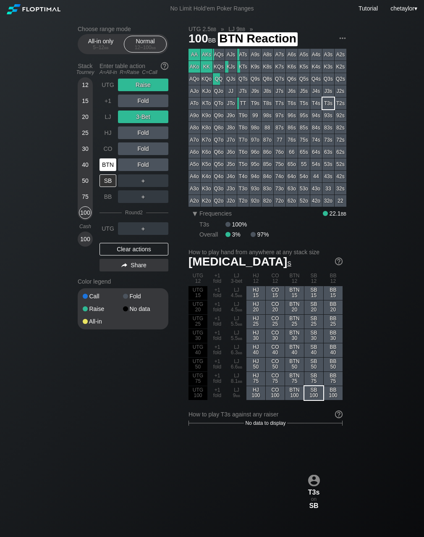
click at [104, 166] on div "BTN" at bounding box center [108, 164] width 17 height 13
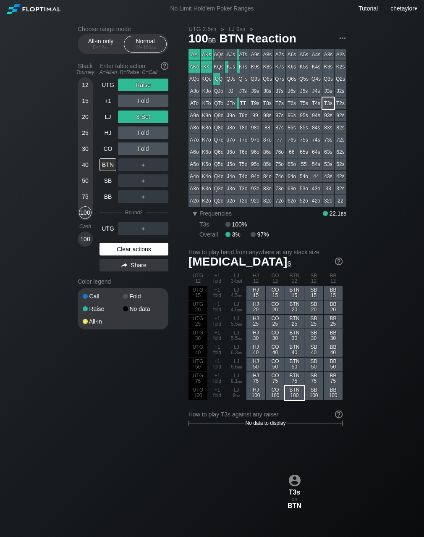
click at [129, 247] on div "Clear actions" at bounding box center [134, 249] width 69 height 13
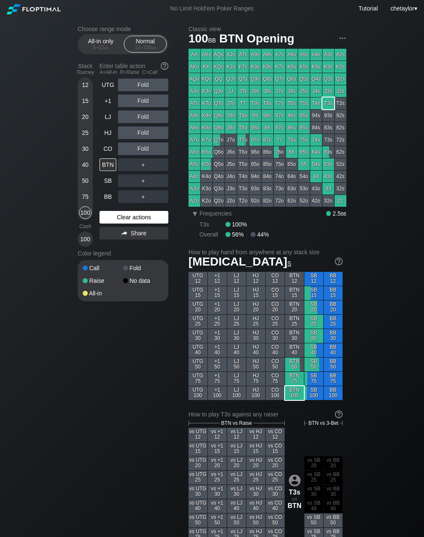
click at [129, 247] on div "Color legend" at bounding box center [123, 253] width 91 height 13
click at [134, 216] on div "Clear actions" at bounding box center [134, 217] width 69 height 13
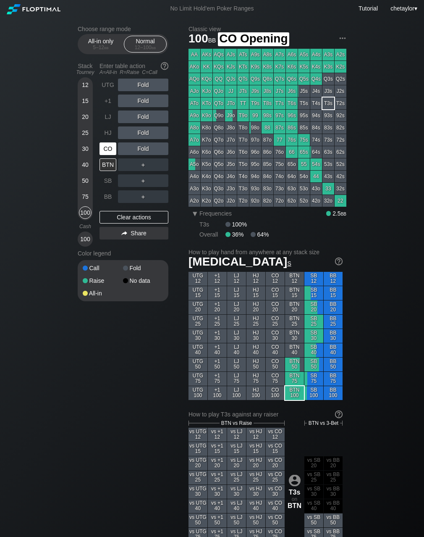
click at [115, 148] on div "CO" at bounding box center [108, 148] width 17 height 13
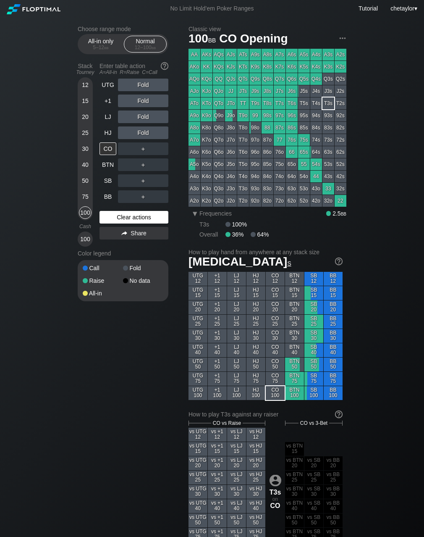
click at [112, 218] on div "Clear actions" at bounding box center [134, 217] width 69 height 13
click at [196, 65] on div "AKo" at bounding box center [195, 67] width 12 height 12
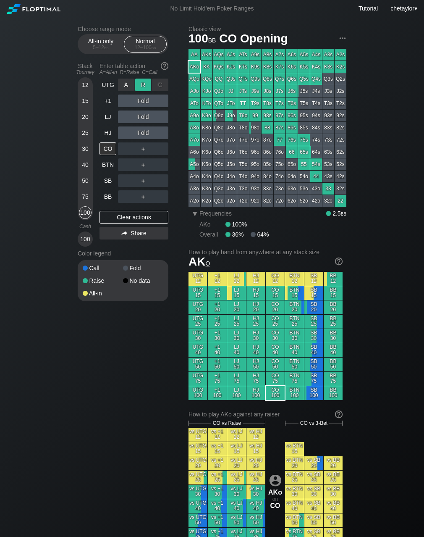
click at [145, 84] on div "R ✕" at bounding box center [143, 85] width 16 height 13
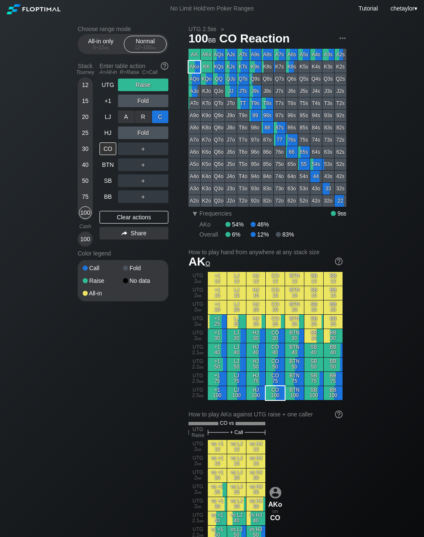
click at [162, 116] on div "C ✕" at bounding box center [160, 117] width 16 height 13
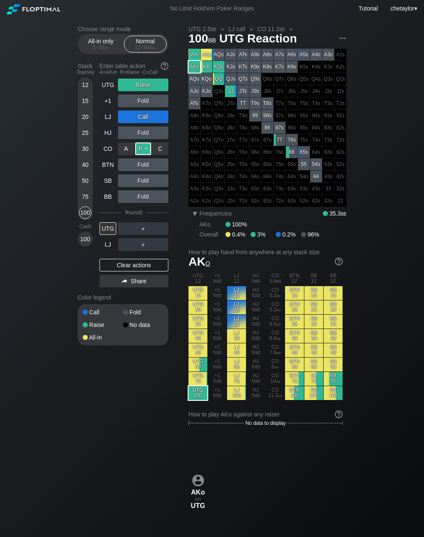
click at [145, 148] on div "R ✕" at bounding box center [143, 148] width 16 height 13
click at [143, 226] on div "R ✕" at bounding box center [143, 228] width 16 height 13
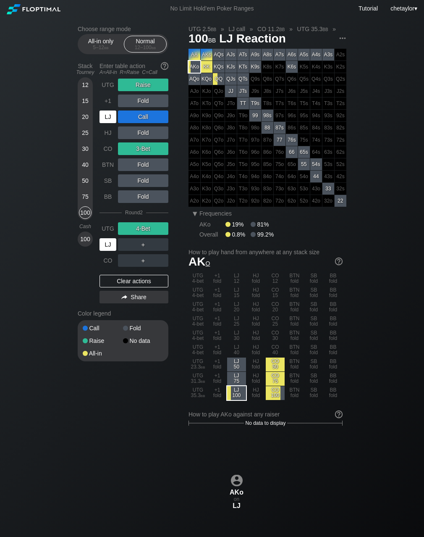
click at [108, 243] on div "LJ" at bounding box center [108, 244] width 17 height 13
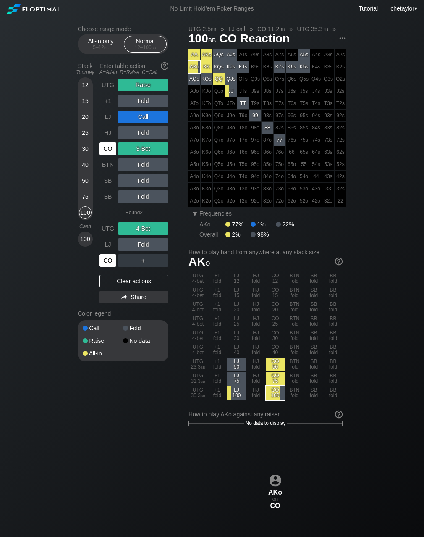
click at [105, 257] on div "CO" at bounding box center [108, 260] width 17 height 13
click at [87, 242] on div "100" at bounding box center [85, 239] width 13 height 13
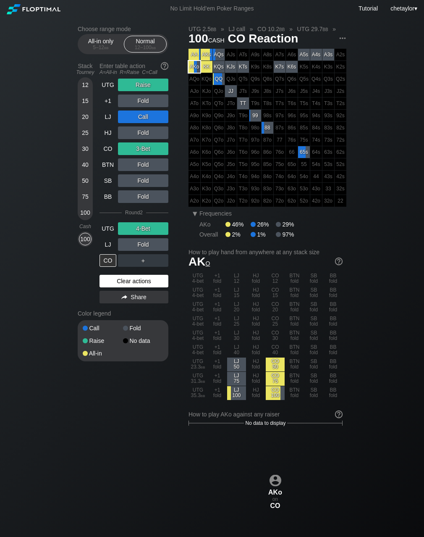
click at [116, 281] on div "Clear actions" at bounding box center [134, 281] width 69 height 13
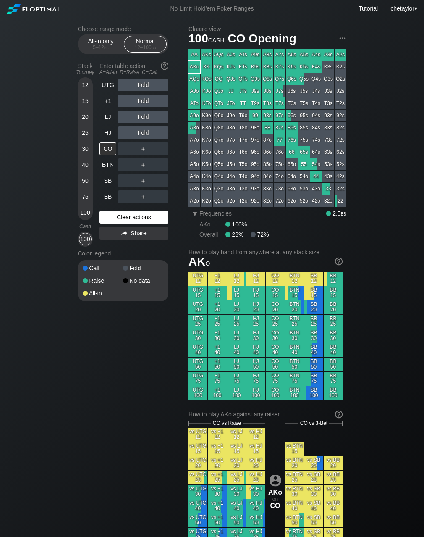
click at [116, 281] on div "Raise" at bounding box center [103, 281] width 40 height 6
click at [125, 219] on div "Clear actions" at bounding box center [134, 217] width 69 height 13
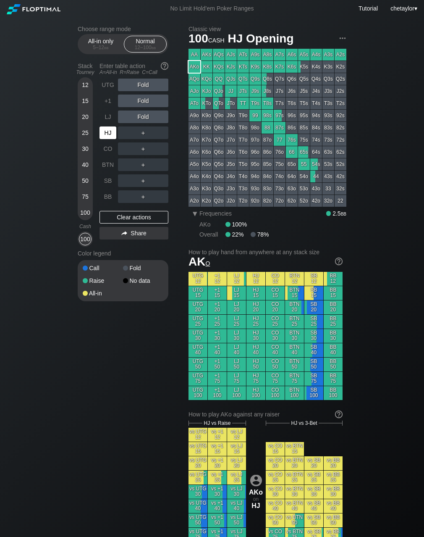
click at [108, 134] on div "HJ" at bounding box center [108, 133] width 17 height 13
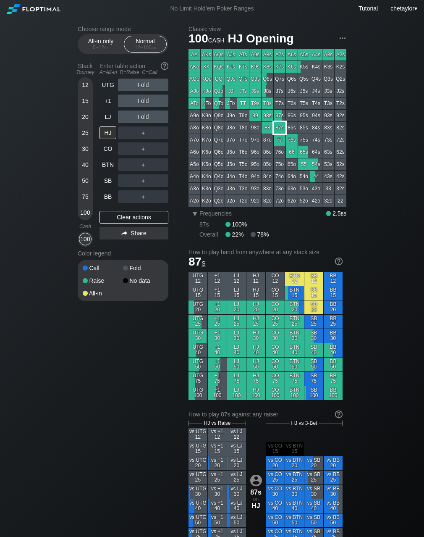
click at [281, 127] on div "87s" at bounding box center [280, 128] width 12 height 12
click at [146, 132] on div "R ✕" at bounding box center [143, 133] width 16 height 13
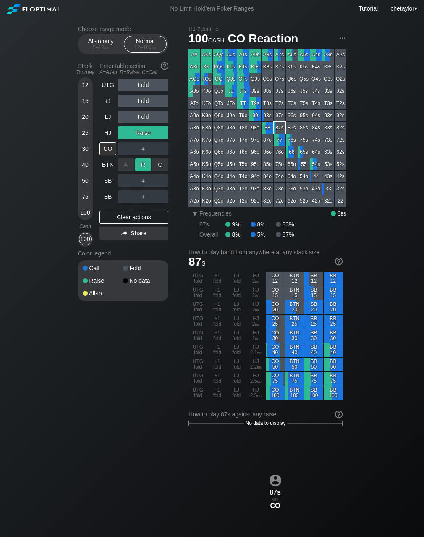
click at [143, 164] on div "R ✕" at bounding box center [143, 164] width 16 height 13
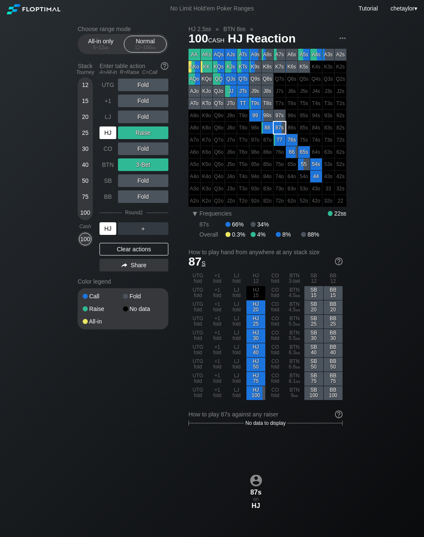
click at [108, 228] on div "HJ" at bounding box center [108, 228] width 17 height 13
click at [158, 180] on div "C ✕" at bounding box center [160, 180] width 16 height 13
click at [145, 182] on div "R ✕" at bounding box center [143, 180] width 16 height 13
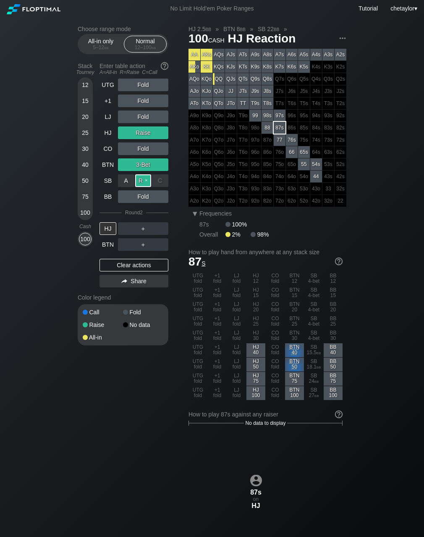
click at [145, 182] on div "R ✕" at bounding box center [143, 180] width 16 height 13
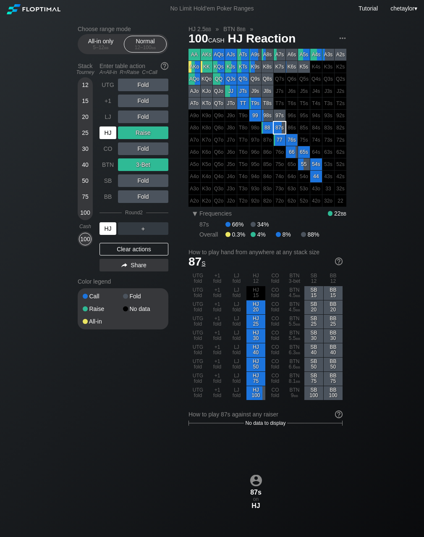
click at [111, 227] on div "HJ" at bounding box center [108, 228] width 17 height 13
